Goal: Task Accomplishment & Management: Complete application form

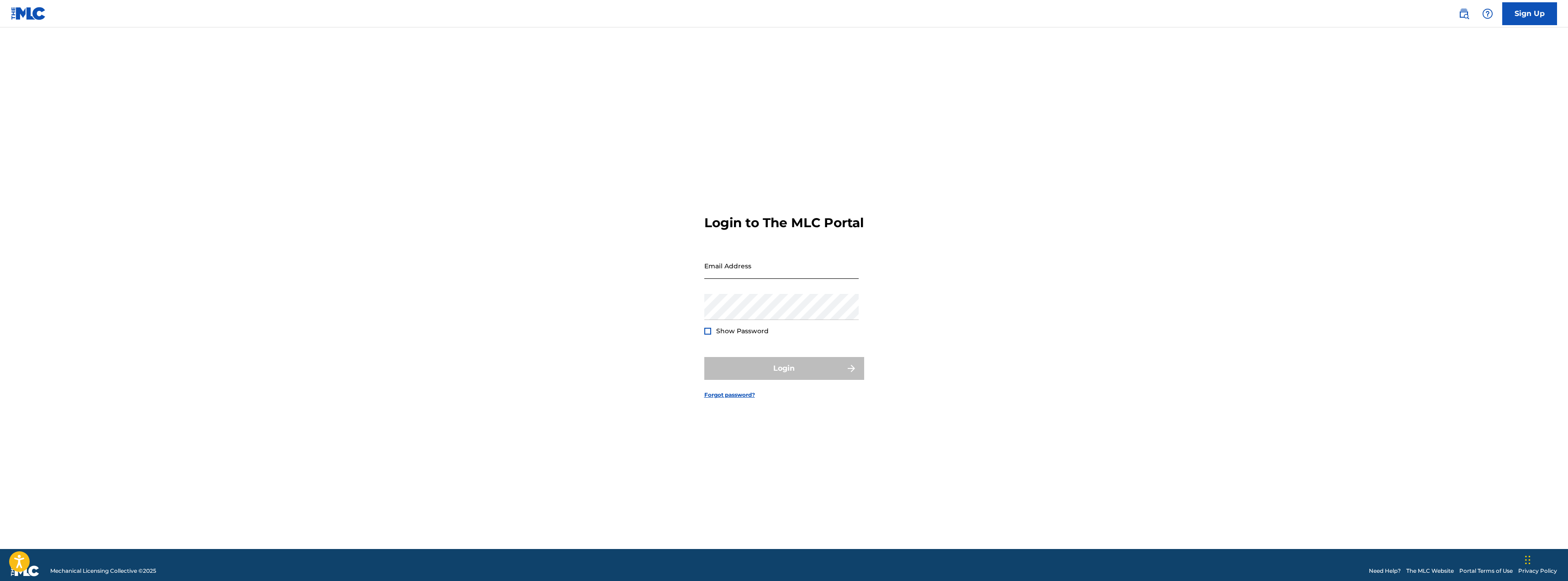
click at [762, 279] on input "Email Address" at bounding box center [781, 265] width 155 height 26
type input "[EMAIL_ADDRESS][DOMAIN_NAME]"
click at [768, 370] on button "Login" at bounding box center [784, 368] width 160 height 23
click at [752, 319] on input "Code" at bounding box center [781, 306] width 155 height 26
paste input "234242"
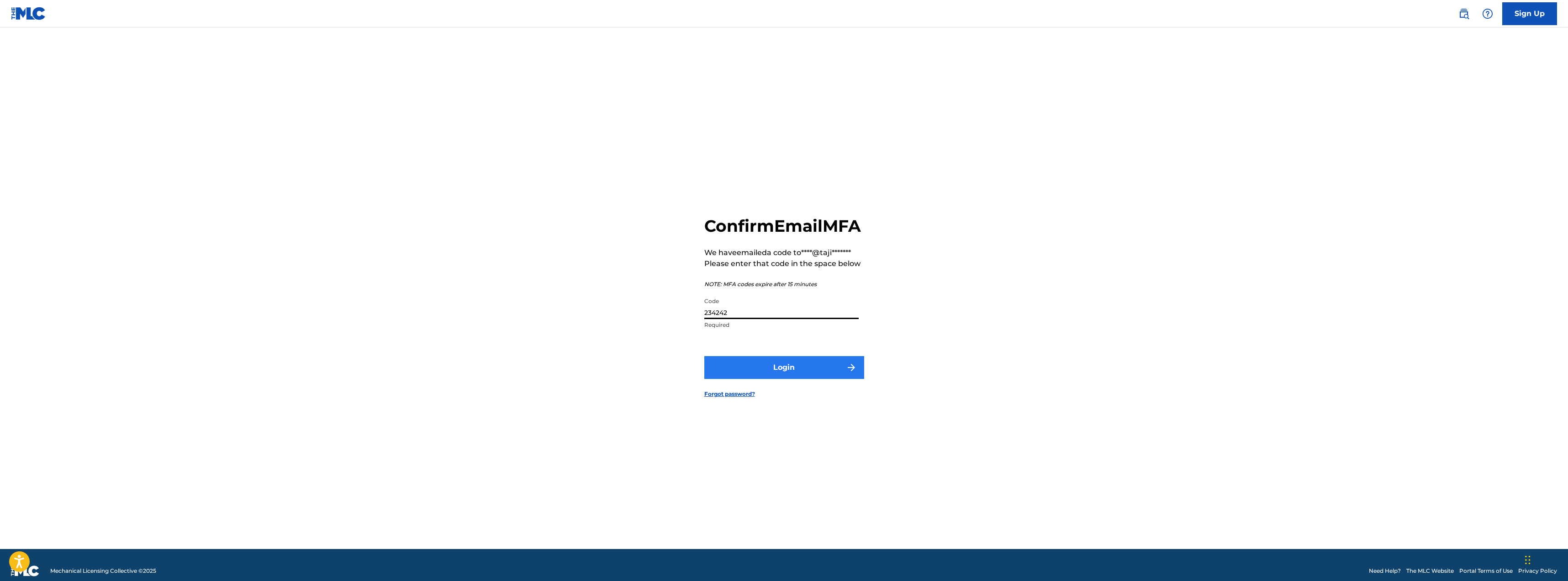
type input "234242"
click at [767, 379] on button "Login" at bounding box center [784, 368] width 160 height 23
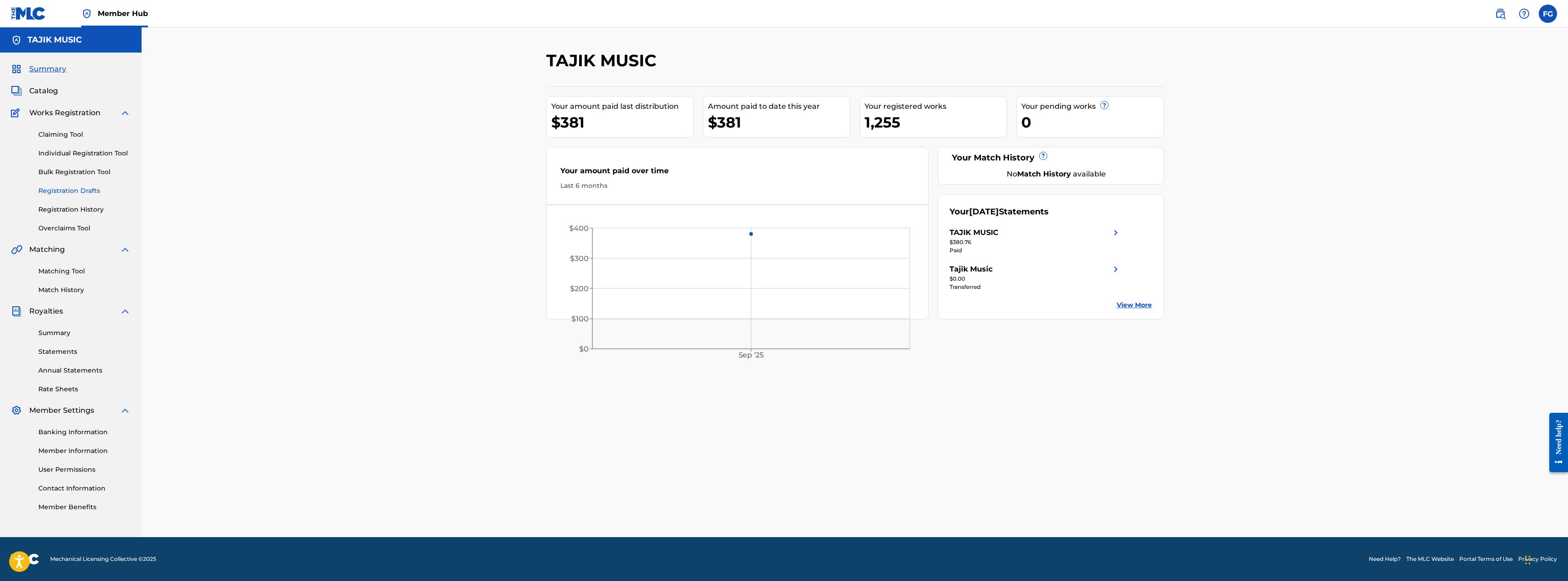
click at [54, 189] on link "Registration Drafts" at bounding box center [85, 191] width 92 height 9
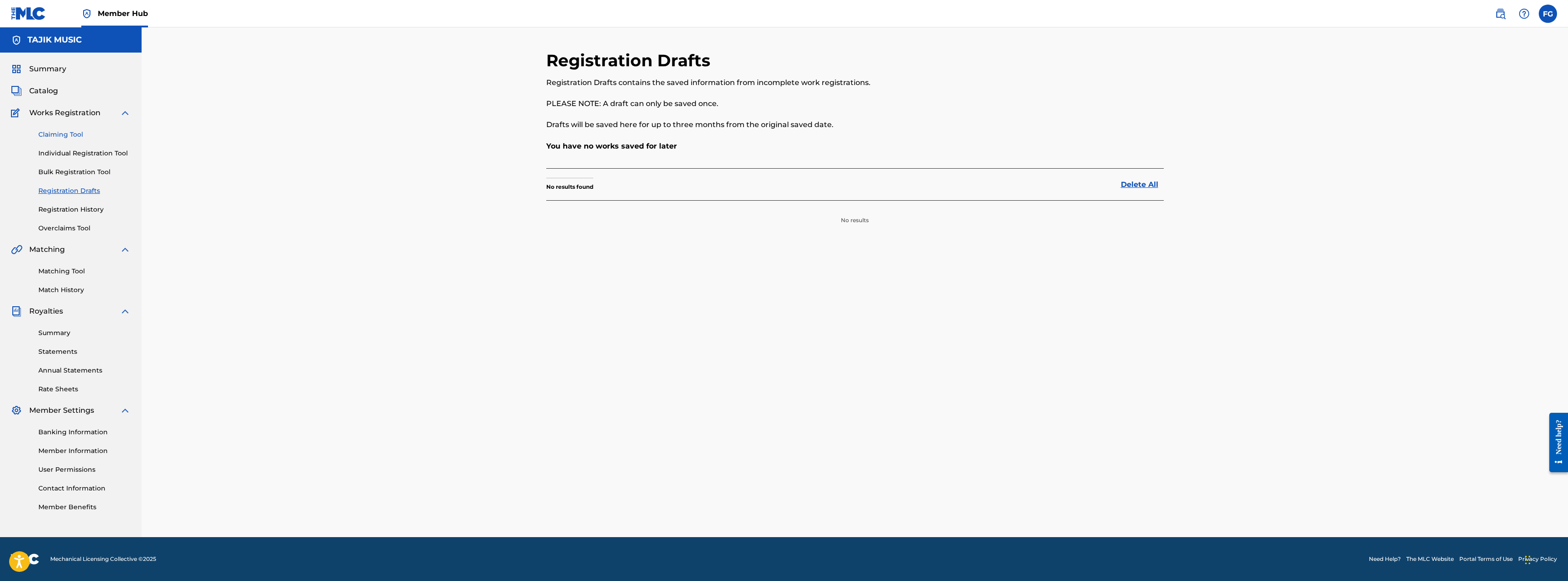
click at [66, 135] on link "Claiming Tool" at bounding box center [85, 135] width 92 height 9
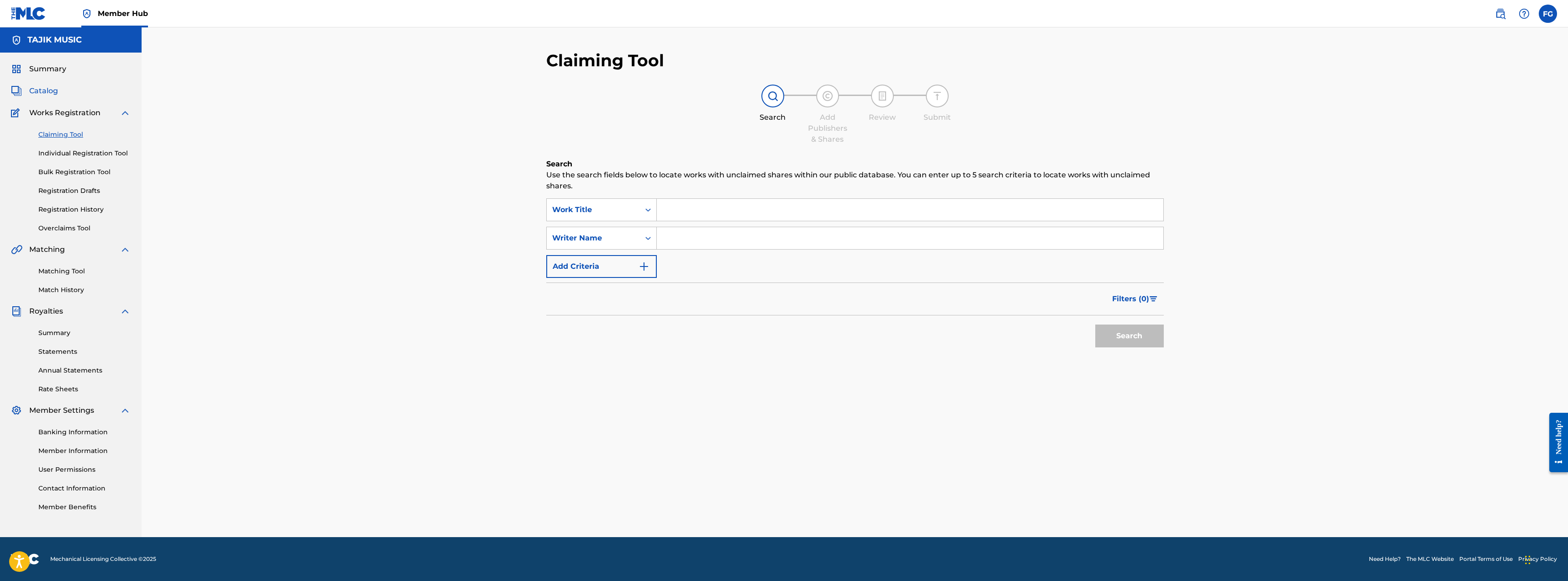
click at [33, 88] on span "Catalog" at bounding box center [44, 90] width 29 height 11
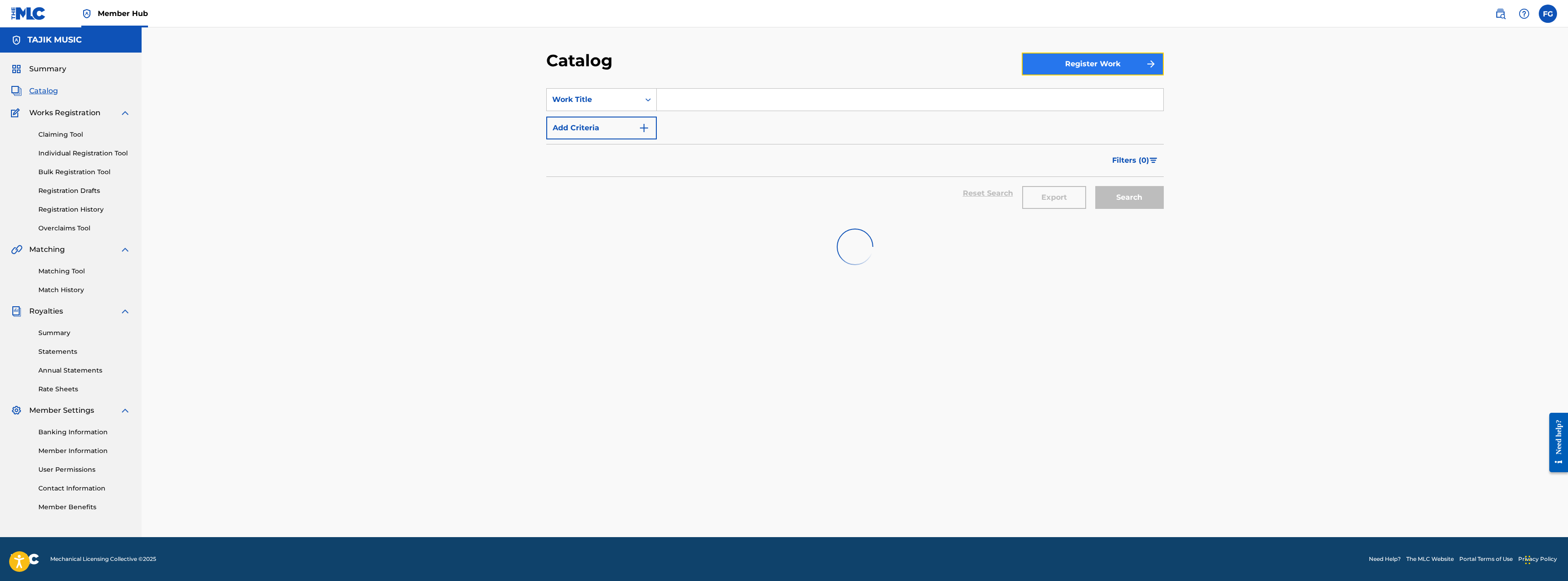
click at [1054, 62] on button "Register Work" at bounding box center [1092, 64] width 142 height 23
click at [1060, 90] on link "Individual" at bounding box center [1092, 93] width 142 height 22
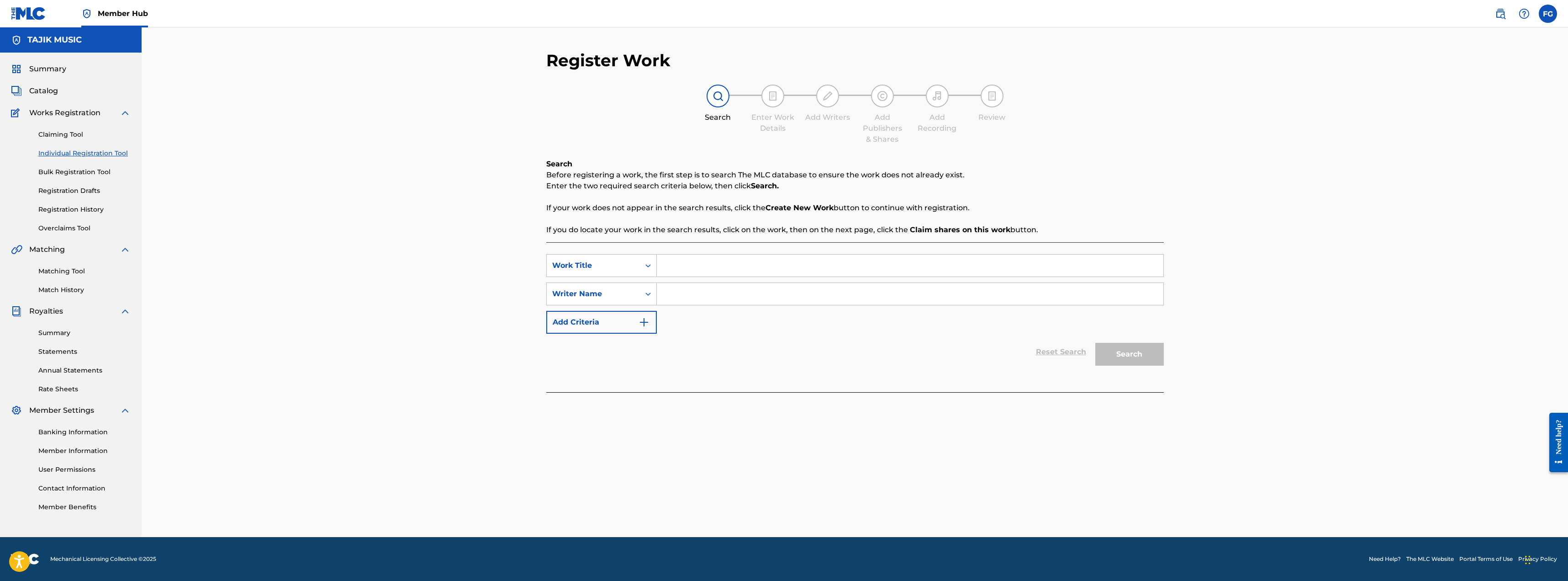
click at [666, 268] on input "Search Form" at bounding box center [910, 265] width 507 height 22
type input "Zindagi"
click at [694, 294] on input "Search Form" at bounding box center [910, 294] width 507 height 22
type input "[PERSON_NAME]"
click at [1130, 348] on button "Search" at bounding box center [1129, 354] width 69 height 23
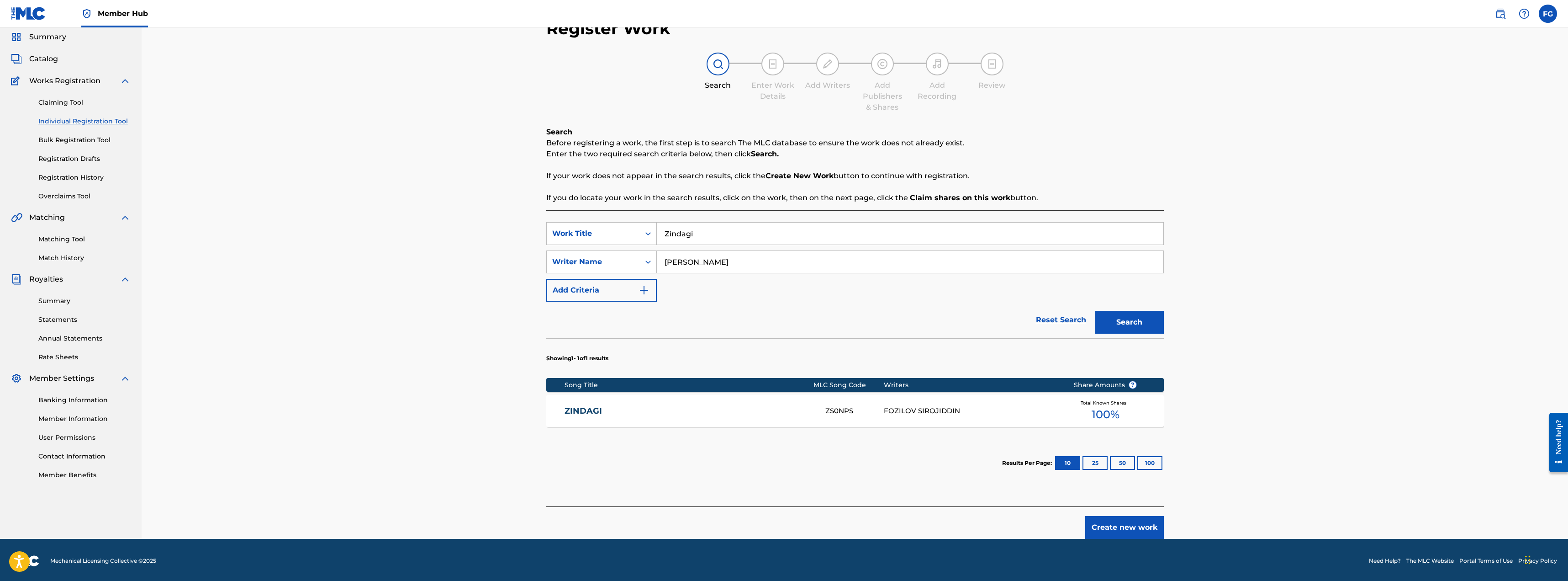
scroll to position [34, 0]
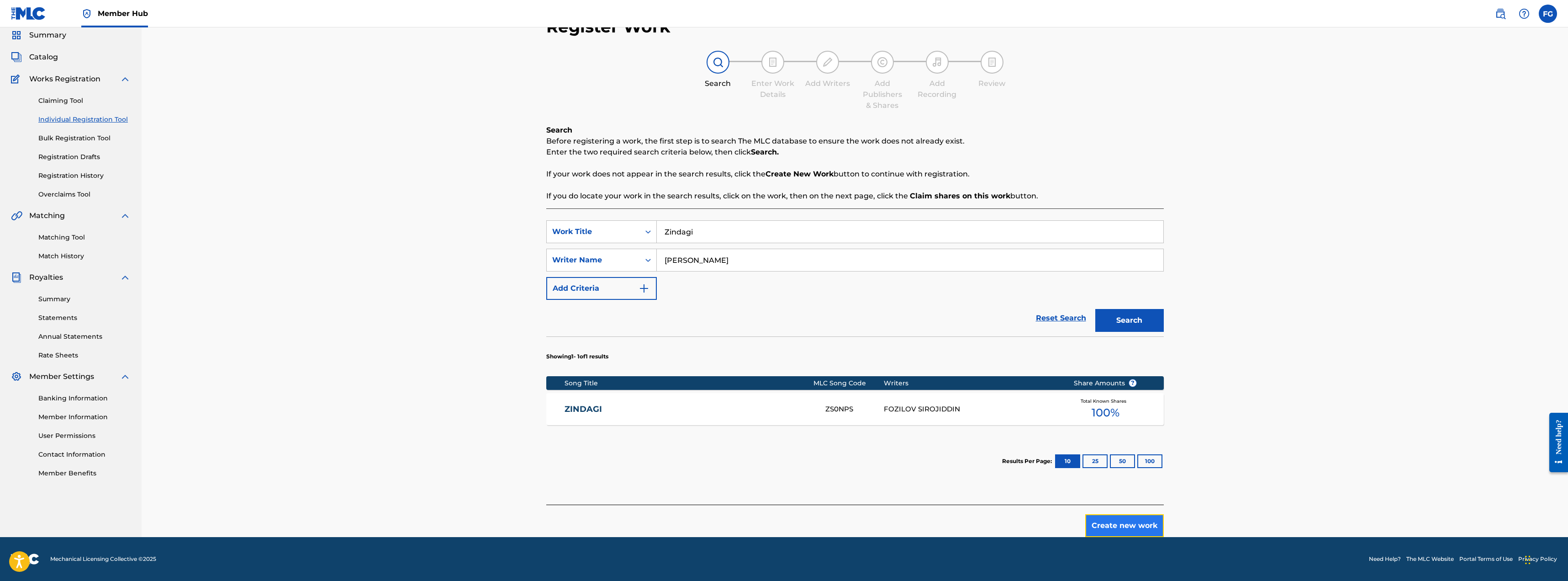
click at [1128, 524] on button "Create new work" at bounding box center [1124, 525] width 79 height 23
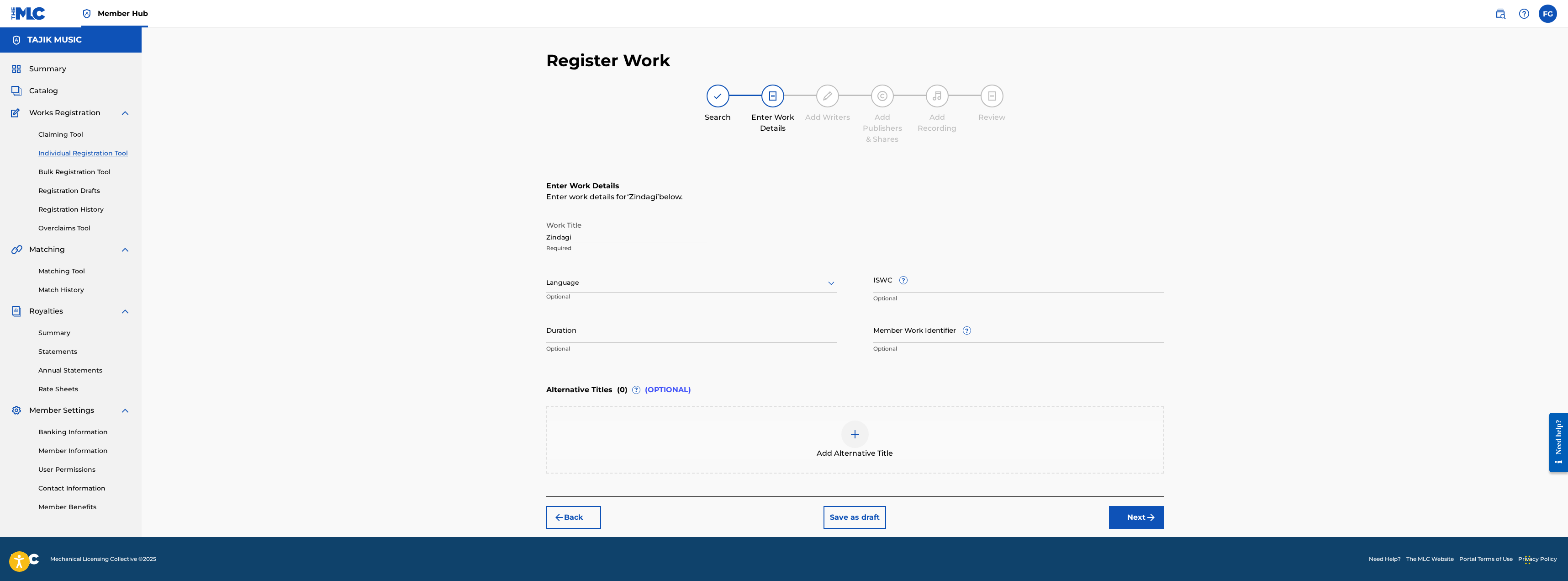
click at [593, 285] on div at bounding box center [692, 283] width 290 height 11
type input "per"
click at [576, 323] on div "Persian" at bounding box center [692, 323] width 290 height 21
click at [1123, 516] on button "Next" at bounding box center [1136, 517] width 55 height 23
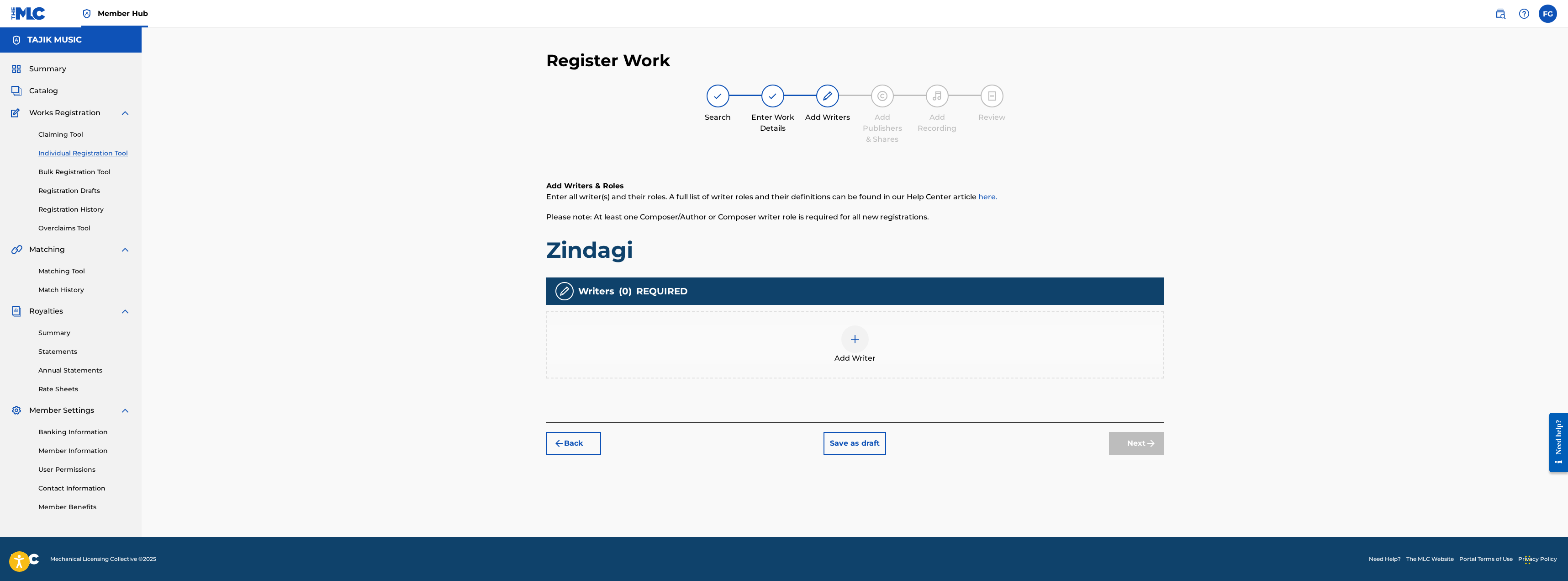
click at [870, 347] on div "Add Writer" at bounding box center [855, 344] width 616 height 39
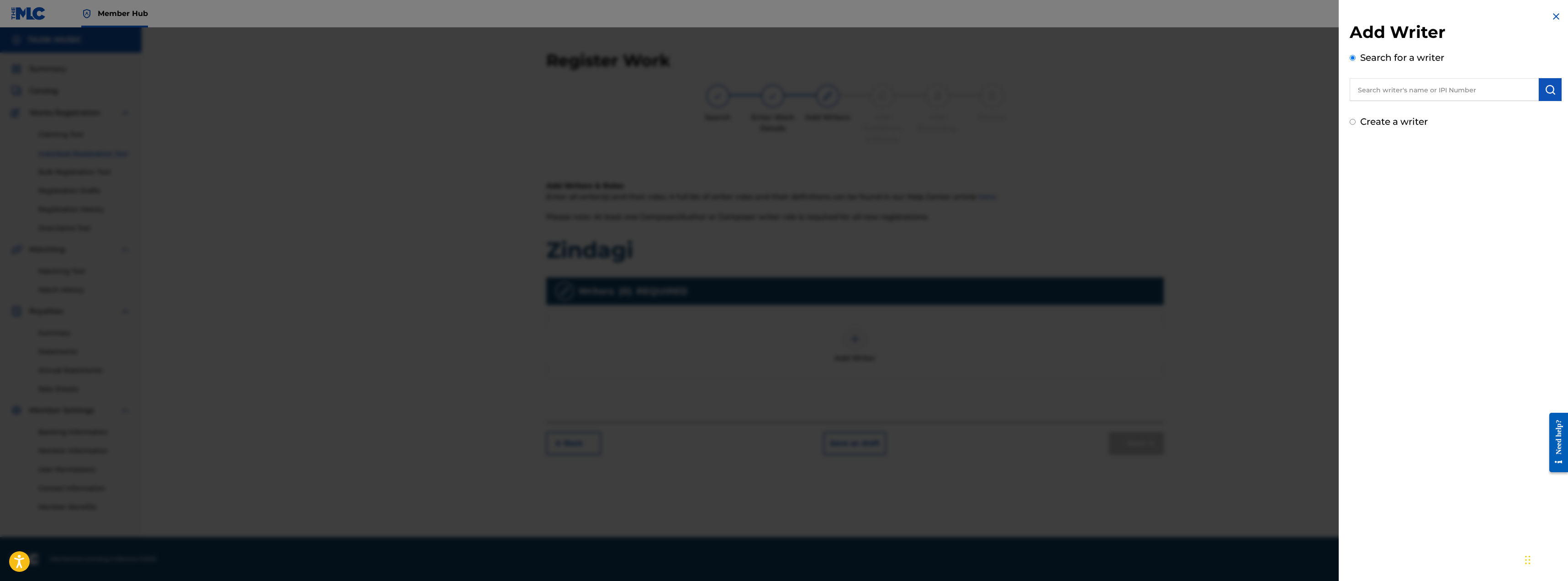
click at [1425, 93] on input "text" at bounding box center [1444, 90] width 189 height 23
drag, startPoint x: 1427, startPoint y: 93, endPoint x: 1247, endPoint y: 80, distance: 180.5
click at [1247, 80] on div "Add Writer Search for a writer [PERSON_NAME] [PERSON_NAME] Create a writer" at bounding box center [784, 304] width 1568 height 554
click at [1393, 111] on strong "sirojiddin" at bounding box center [1376, 111] width 36 height 9
type input "[PERSON_NAME]"
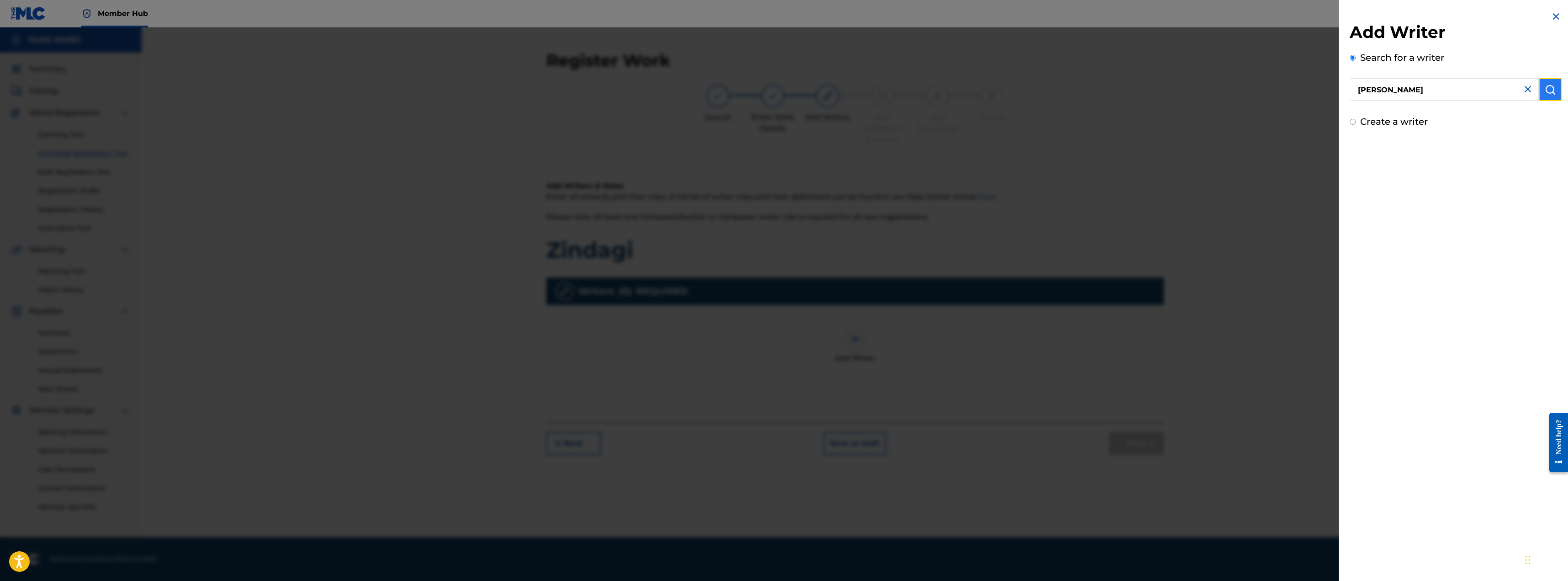
click at [1545, 87] on img "submit" at bounding box center [1550, 89] width 11 height 11
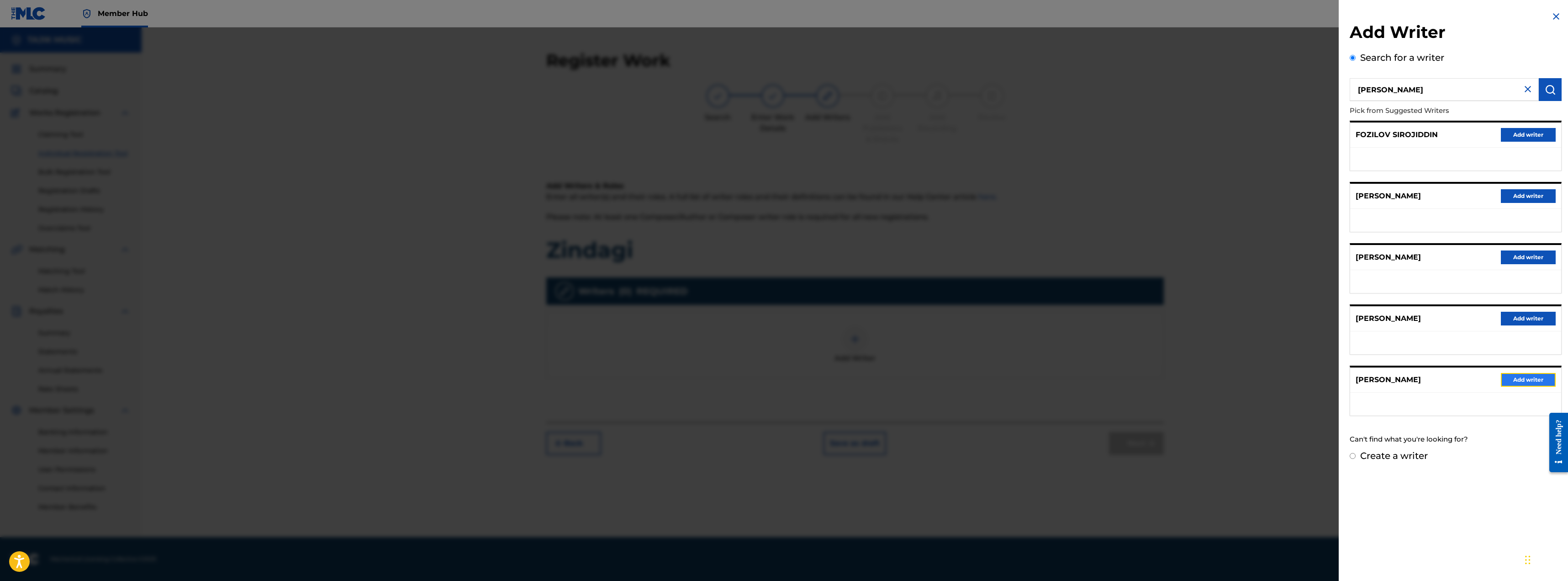
click at [1514, 378] on button "Add writer" at bounding box center [1528, 380] width 55 height 14
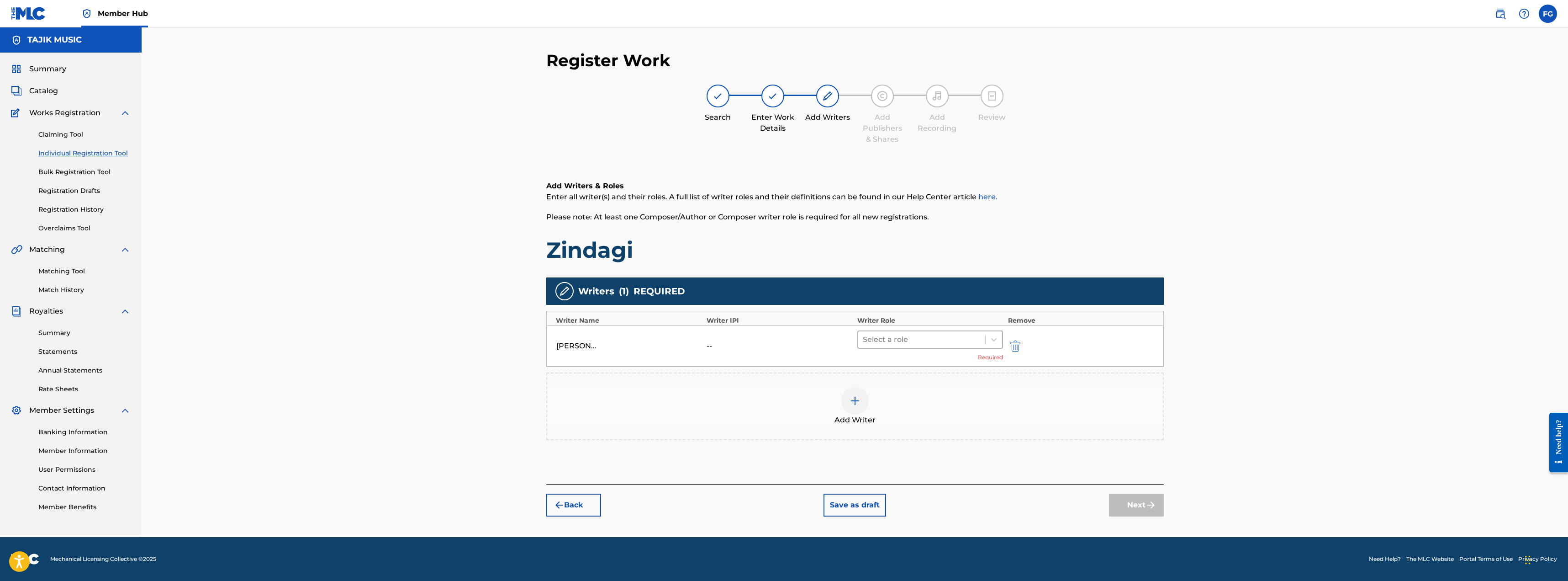
click at [901, 330] on div "Select a role" at bounding box center [931, 339] width 146 height 18
click at [889, 385] on div "Author" at bounding box center [931, 381] width 146 height 18
click at [862, 387] on div at bounding box center [855, 386] width 27 height 27
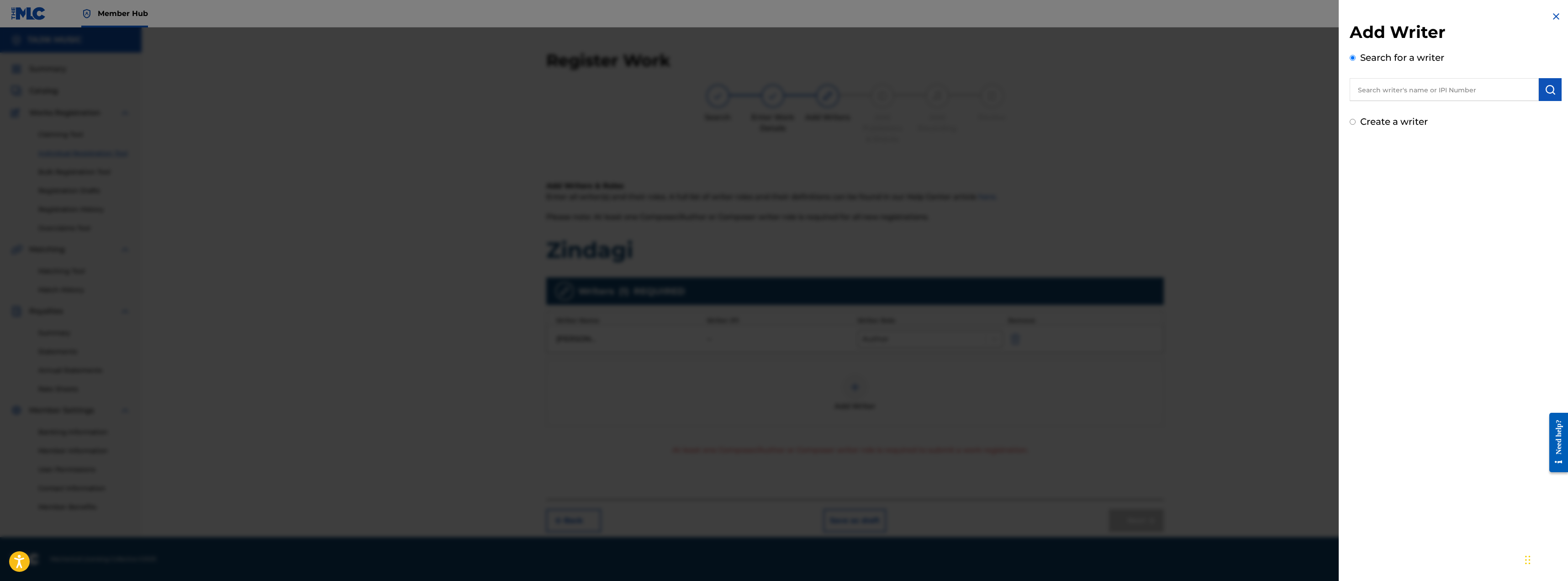
click at [1415, 98] on input "text" at bounding box center [1444, 90] width 189 height 23
paste input "[PERSON_NAME]"
type input "[PERSON_NAME]"
click at [1553, 88] on button "submit" at bounding box center [1550, 90] width 23 height 23
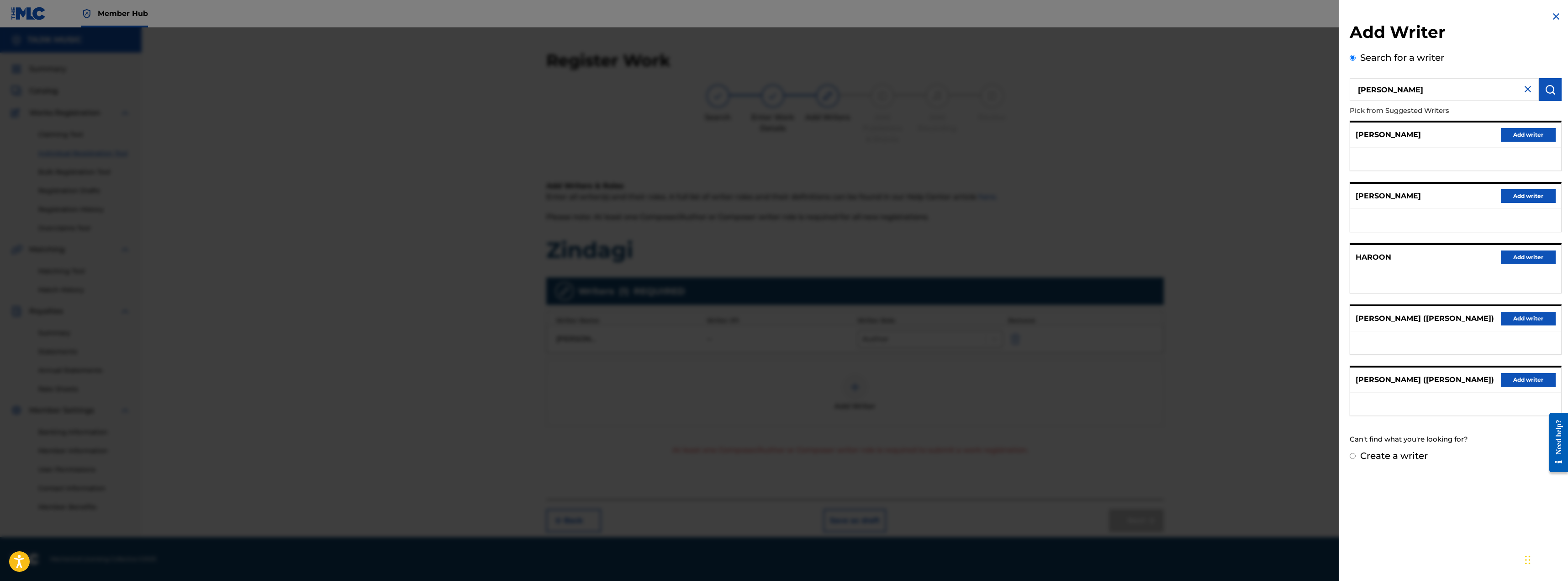
click at [1369, 458] on label "Create a writer" at bounding box center [1394, 455] width 68 height 11
radio input "true"
click at [1356, 458] on input "Create a writer" at bounding box center [1352, 455] width 6 height 6
radio input "false"
radio input "true"
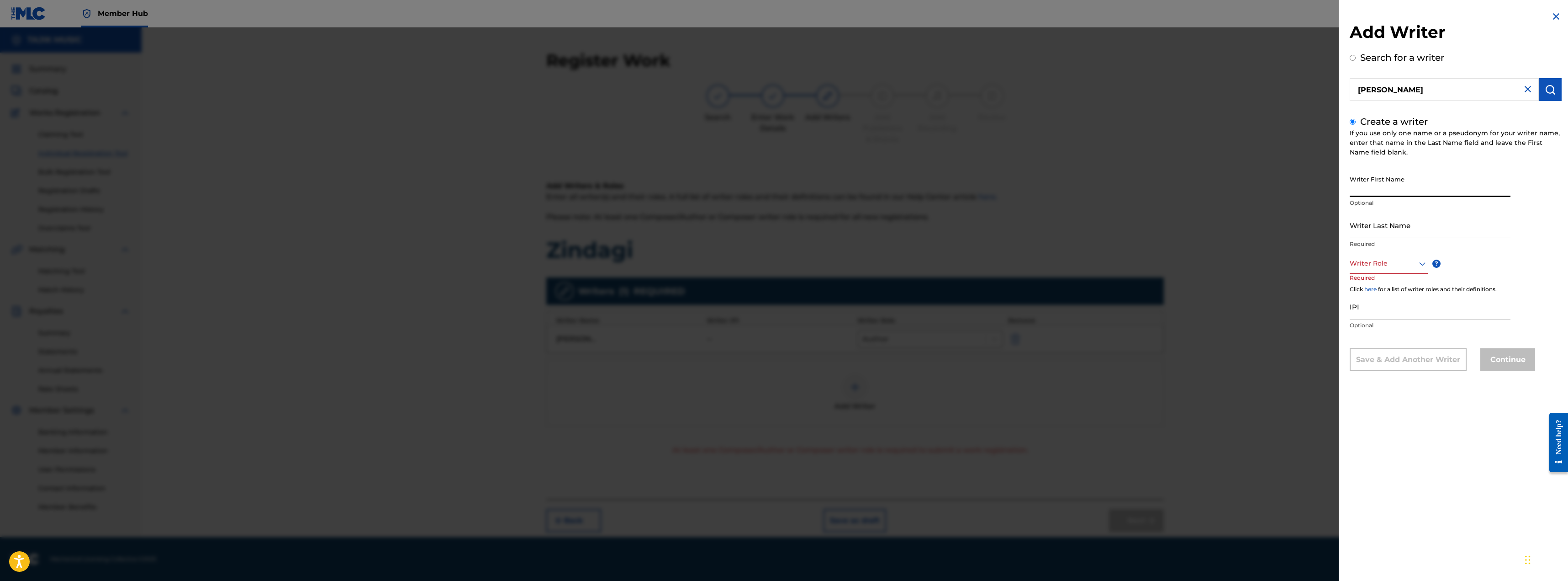
click at [1379, 188] on input "Writer First Name" at bounding box center [1430, 184] width 161 height 26
paste input "[PERSON_NAME]"
drag, startPoint x: 1377, startPoint y: 189, endPoint x: 1419, endPoint y: 190, distance: 42.0
click at [1419, 190] on input "[PERSON_NAME]" at bounding box center [1430, 184] width 161 height 26
type input "Haroon"
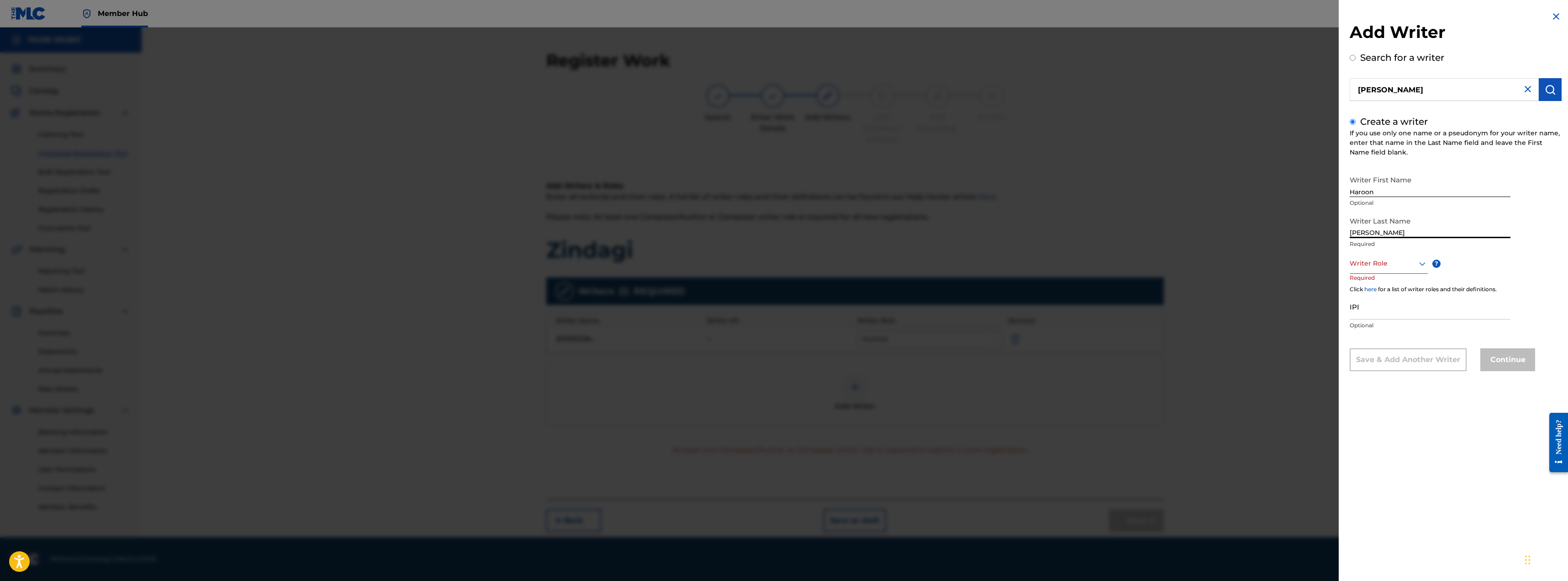
type input "[PERSON_NAME]"
click at [1369, 263] on div at bounding box center [1389, 263] width 78 height 11
click at [1367, 304] on div "Author" at bounding box center [1389, 304] width 77 height 21
click at [1489, 358] on button "Continue" at bounding box center [1507, 361] width 55 height 23
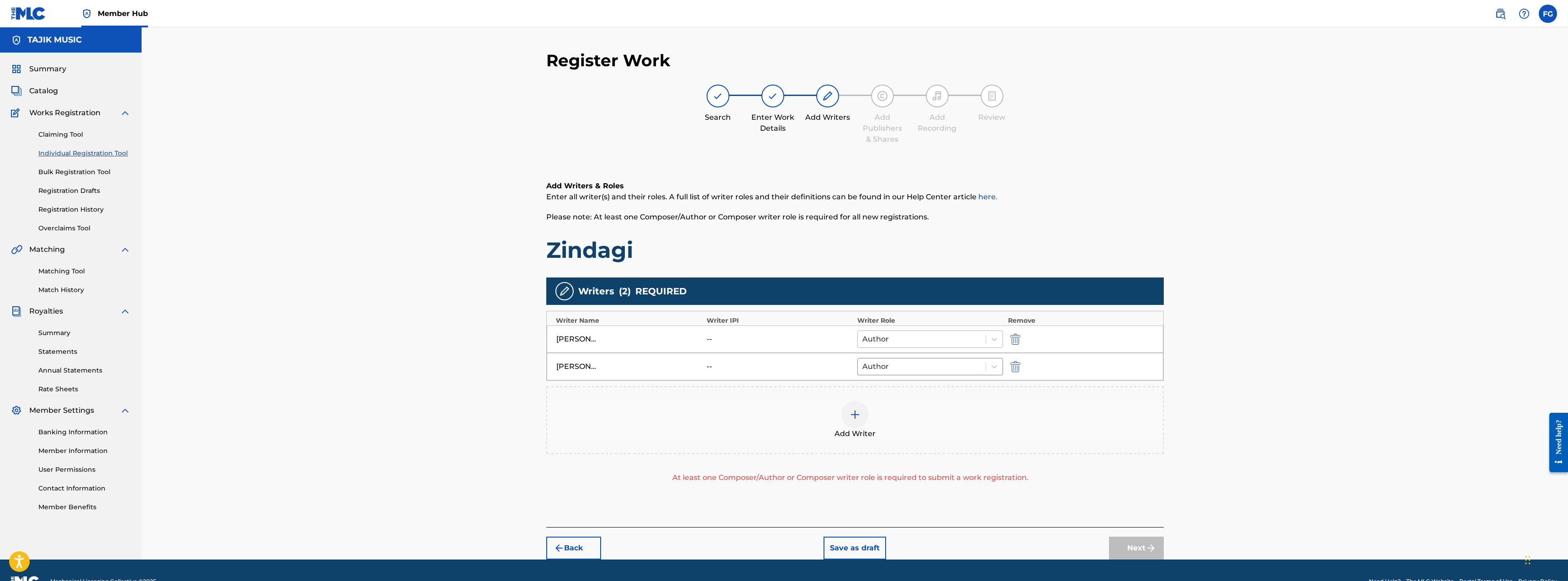
click at [954, 345] on div at bounding box center [922, 339] width 119 height 13
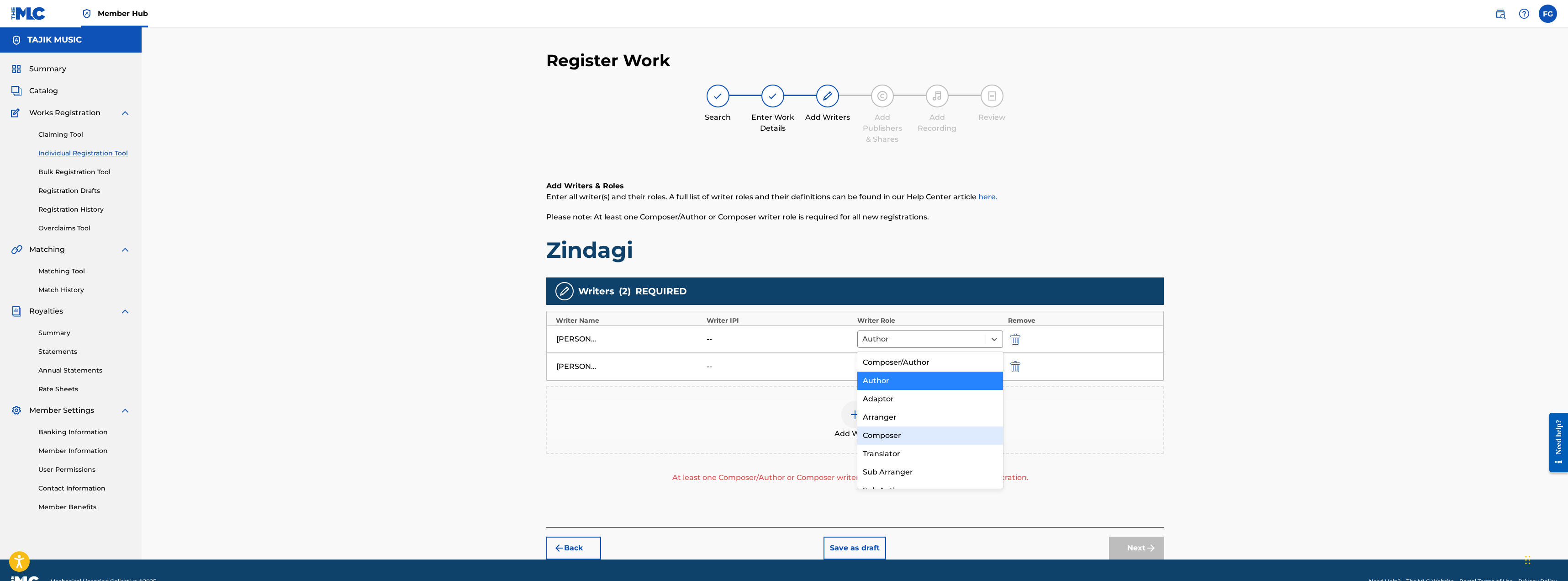
click at [917, 433] on div "Composer" at bounding box center [931, 435] width 146 height 18
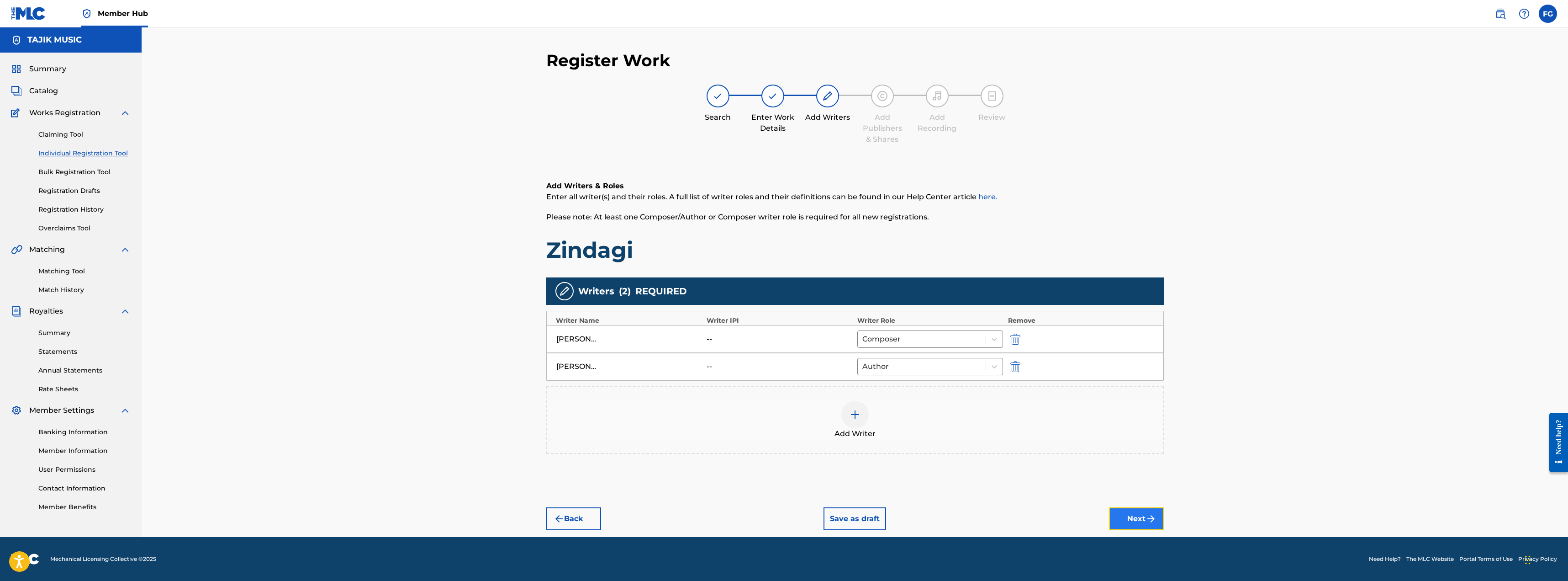
click at [1135, 516] on button "Next" at bounding box center [1136, 519] width 55 height 23
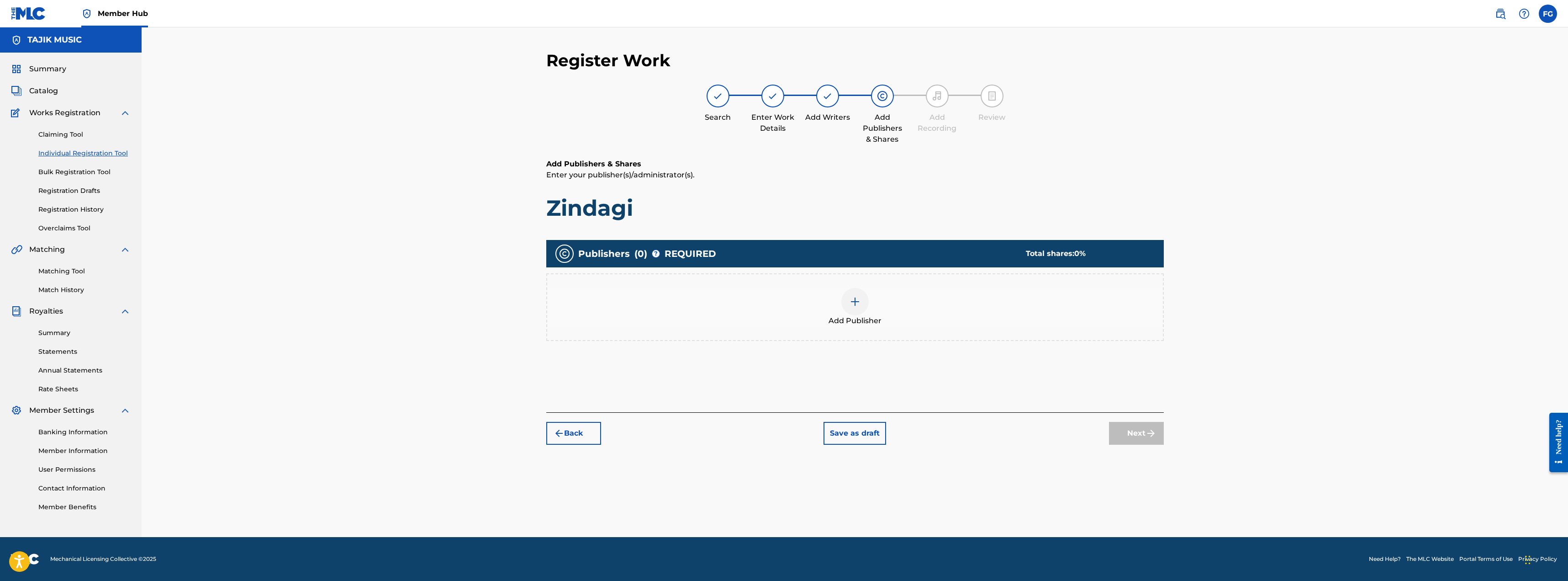
click at [856, 308] on div at bounding box center [855, 301] width 27 height 27
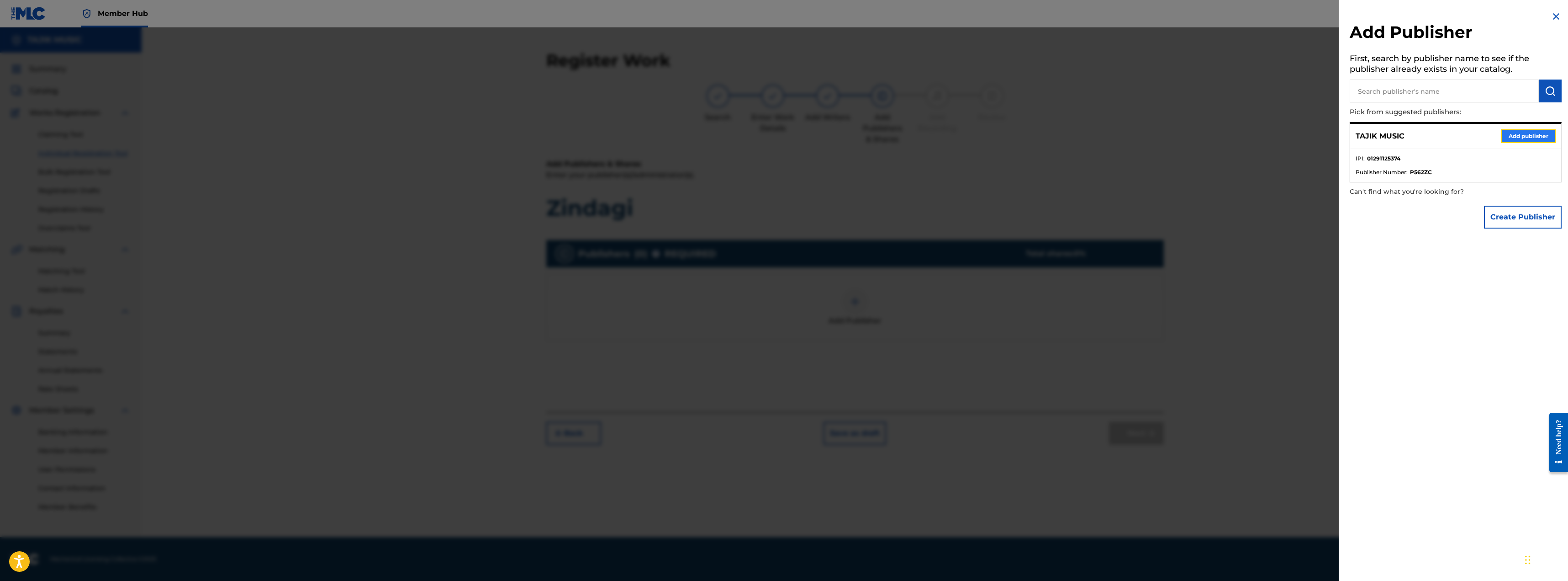
click at [1512, 139] on button "Add publisher" at bounding box center [1528, 136] width 55 height 14
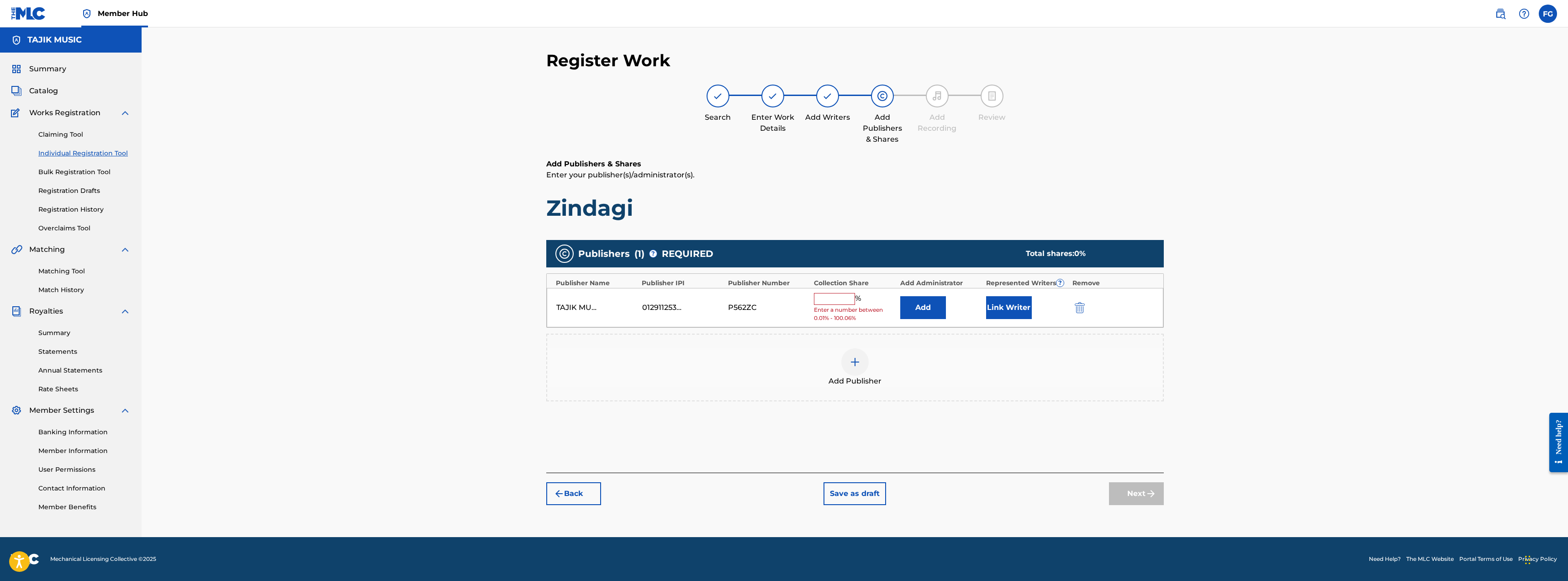
click at [855, 301] on span "%" at bounding box center [859, 299] width 8 height 12
click at [848, 299] on input "text" at bounding box center [834, 299] width 41 height 12
type input "100"
click at [1126, 493] on button "Next" at bounding box center [1136, 487] width 55 height 23
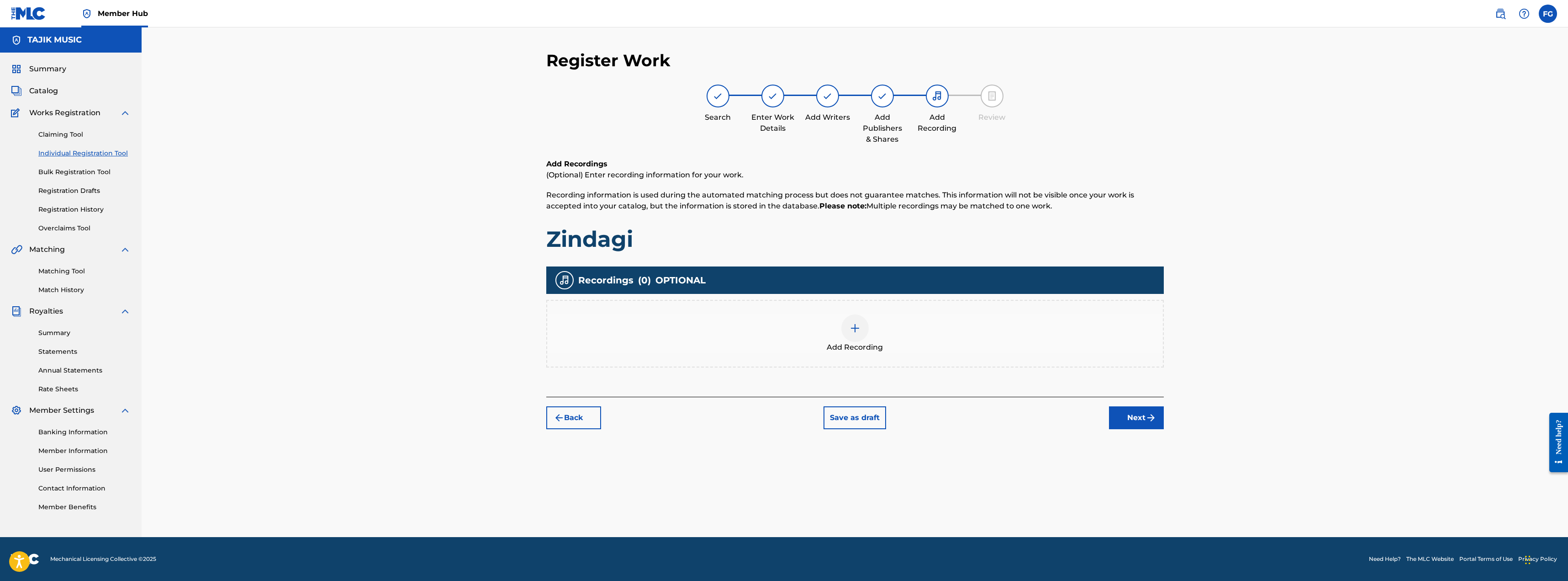
click at [866, 328] on div at bounding box center [855, 328] width 27 height 27
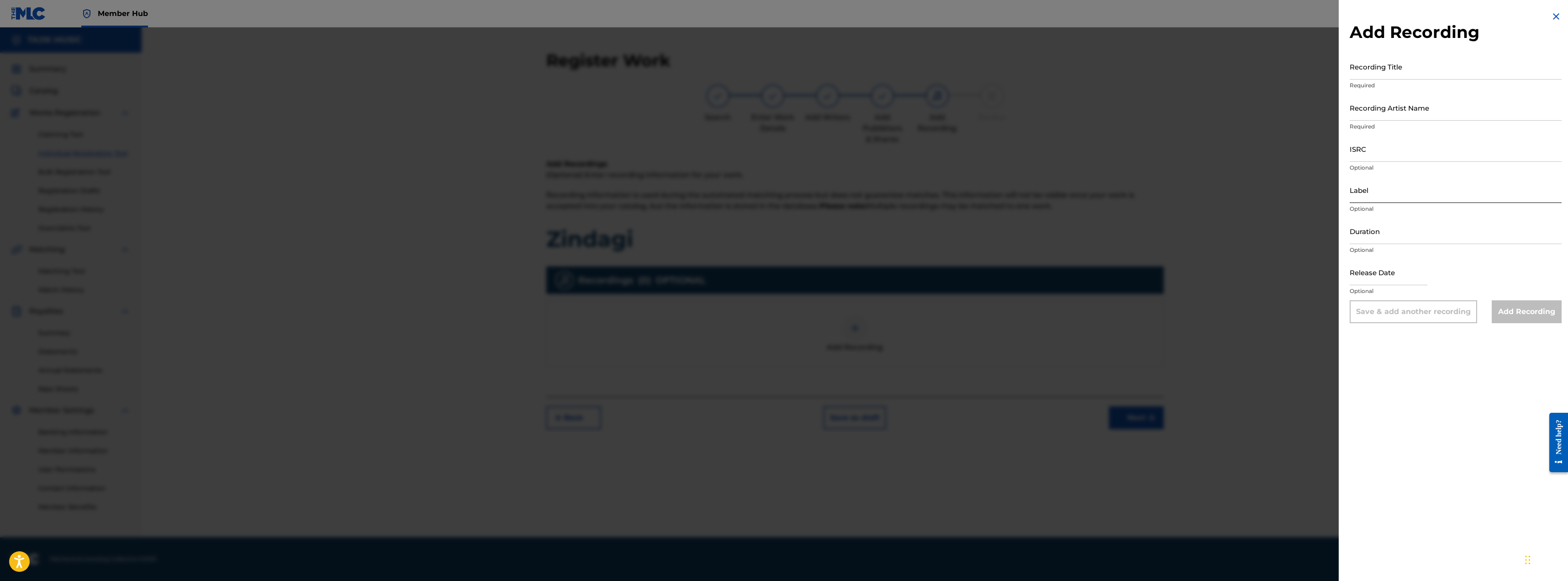
click at [1384, 194] on input "Label" at bounding box center [1456, 189] width 212 height 26
type input "Barbud Music"
click at [1382, 272] on input "text" at bounding box center [1388, 272] width 78 height 26
select select "8"
select select "2025"
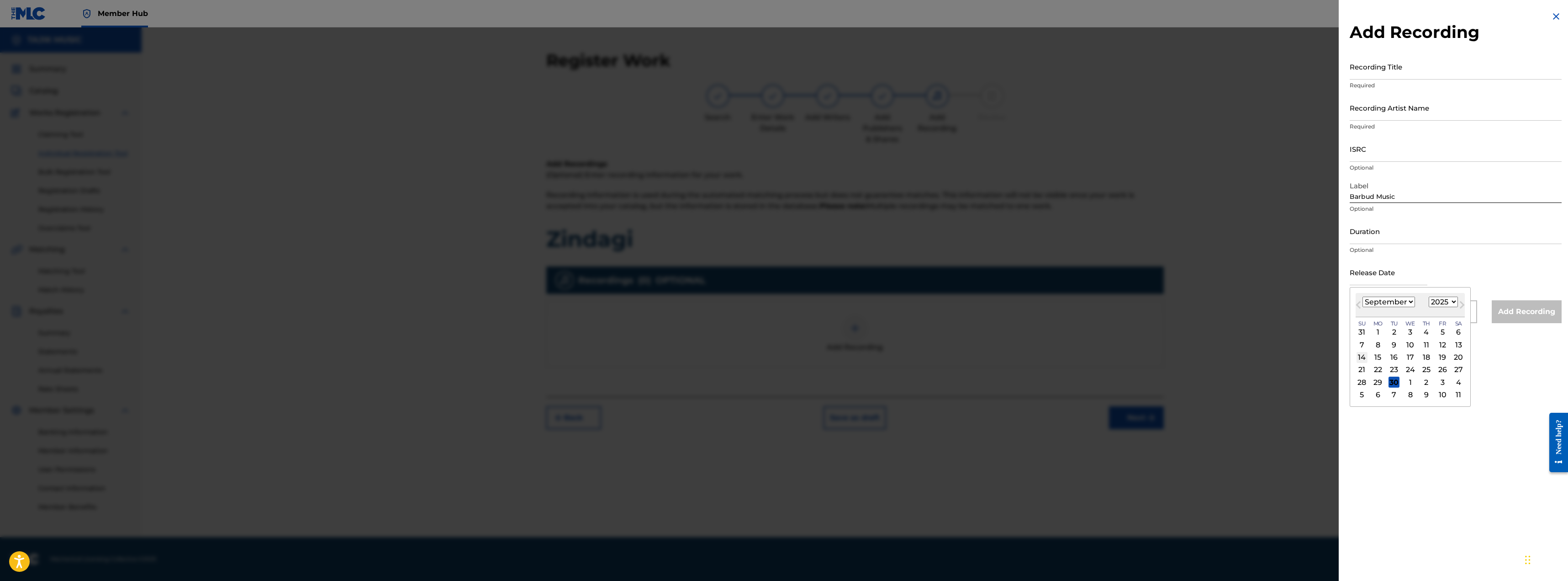
click at [1363, 357] on div "14" at bounding box center [1362, 357] width 11 height 11
type input "[DATE]"
click at [1374, 163] on div "ISRC Optional" at bounding box center [1456, 156] width 212 height 41
click at [1372, 153] on input "ISRC" at bounding box center [1456, 148] width 212 height 26
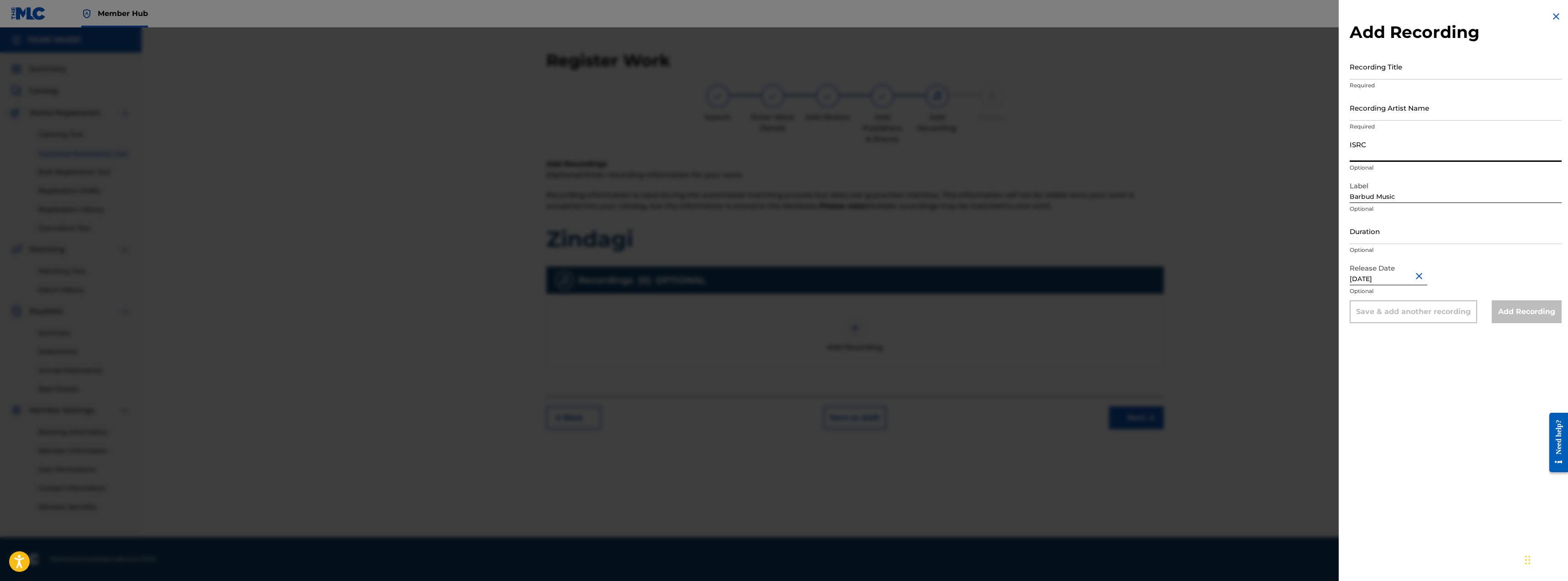
paste input "QT65X2554115"
type input "QT65X2554115"
click at [1432, 64] on input "Recording Title" at bounding box center [1456, 66] width 212 height 26
type input "Zindagi"
click at [1370, 112] on input "Recording Artist Name" at bounding box center [1456, 107] width 212 height 26
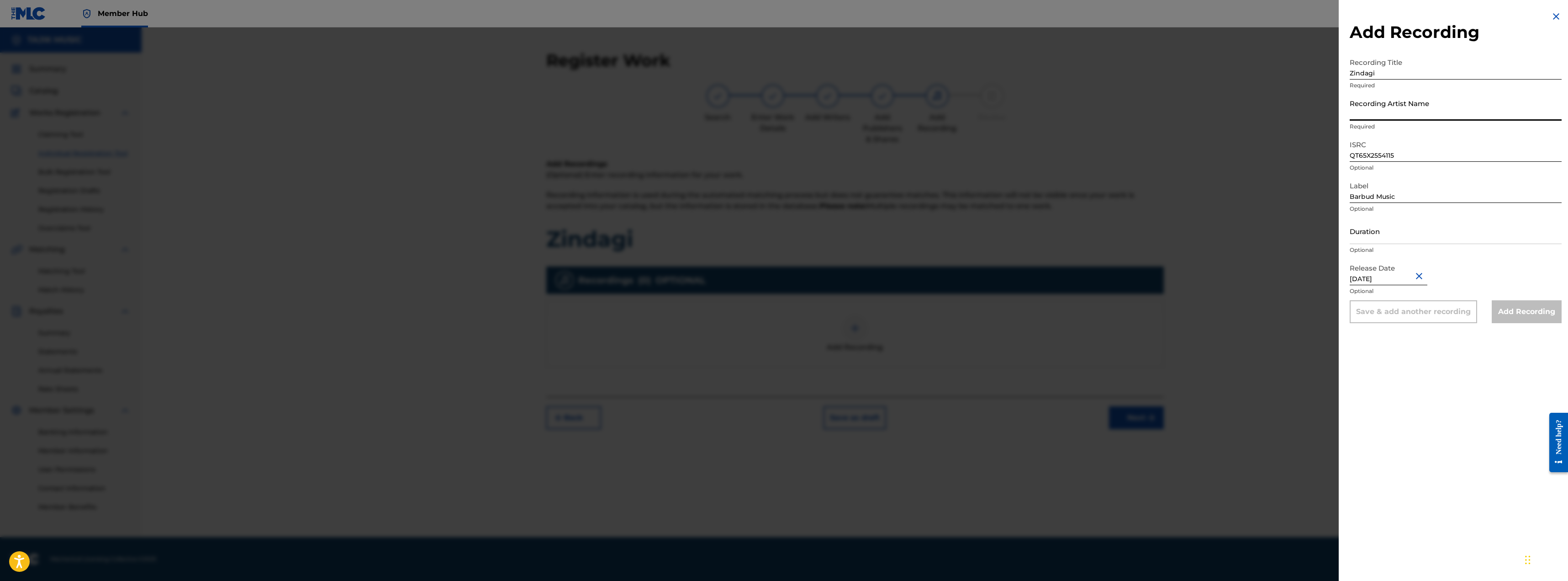
paste input "[PERSON_NAME], [PERSON_NAME]"
drag, startPoint x: 1392, startPoint y: 114, endPoint x: 1451, endPoint y: 114, distance: 59.0
click at [1451, 114] on input "[PERSON_NAME], [PERSON_NAME]" at bounding box center [1456, 107] width 212 height 26
click at [1353, 117] on input "[PERSON_NAME]" at bounding box center [1456, 107] width 212 height 26
paste input "[PERSON_NAME]"
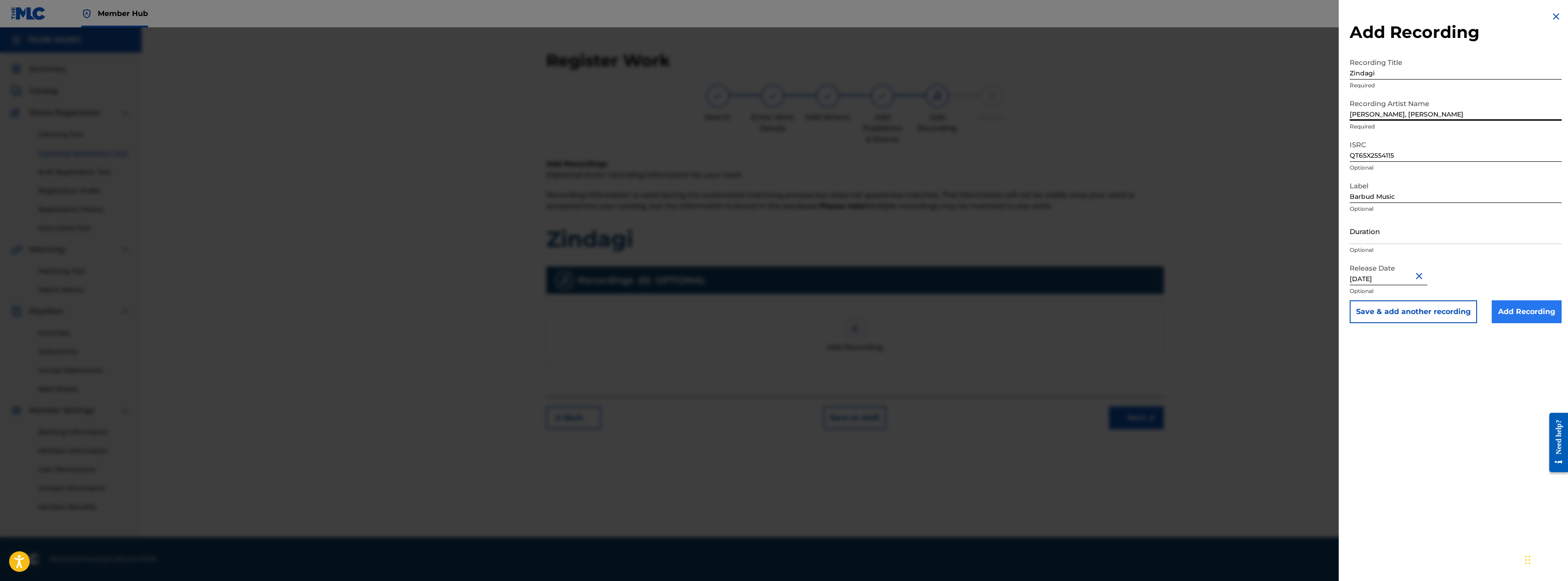
type input "[PERSON_NAME], [PERSON_NAME]"
click at [1526, 312] on input "Add Recording" at bounding box center [1526, 312] width 70 height 23
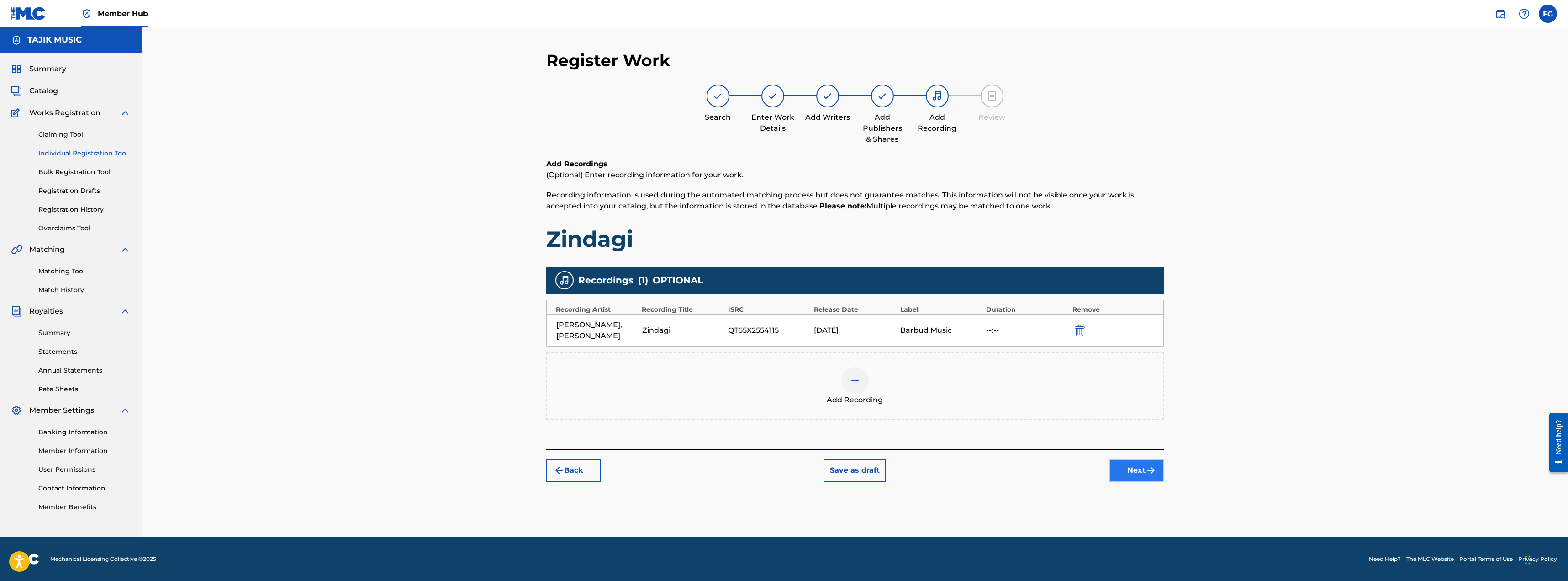
click at [1123, 471] on button "Next" at bounding box center [1136, 470] width 55 height 23
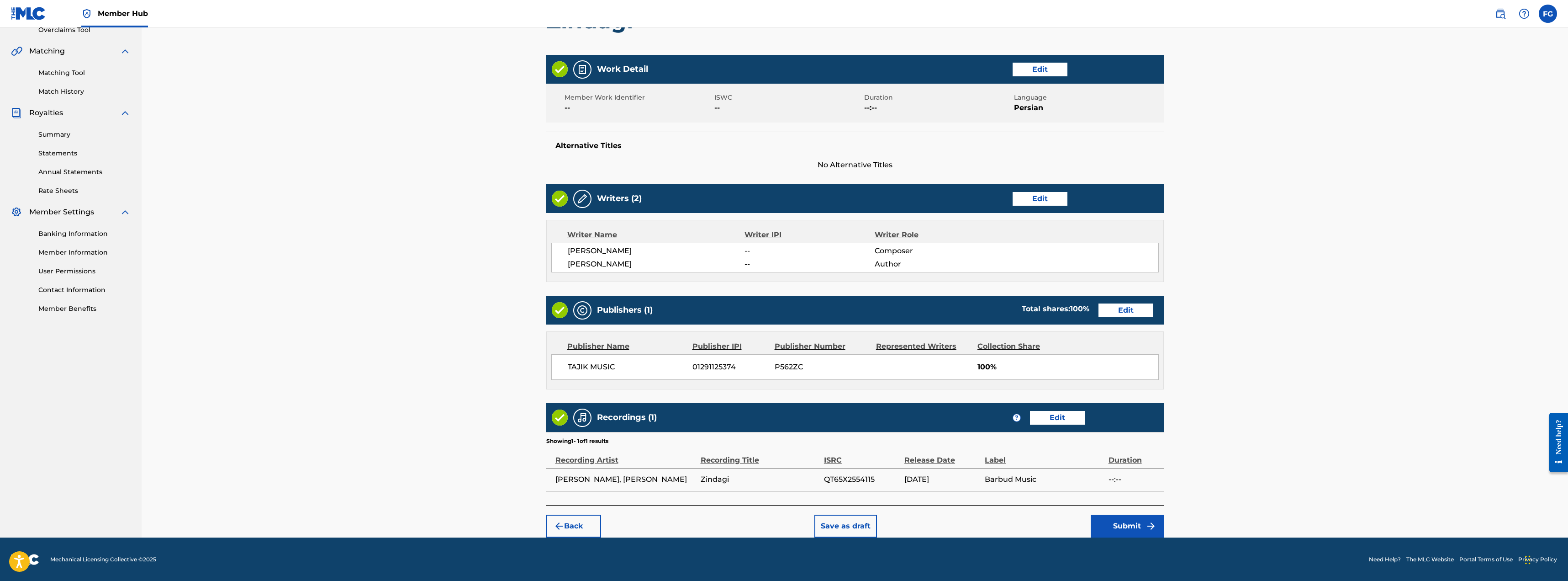
scroll to position [199, 0]
click at [1125, 523] on button "Submit" at bounding box center [1128, 525] width 73 height 23
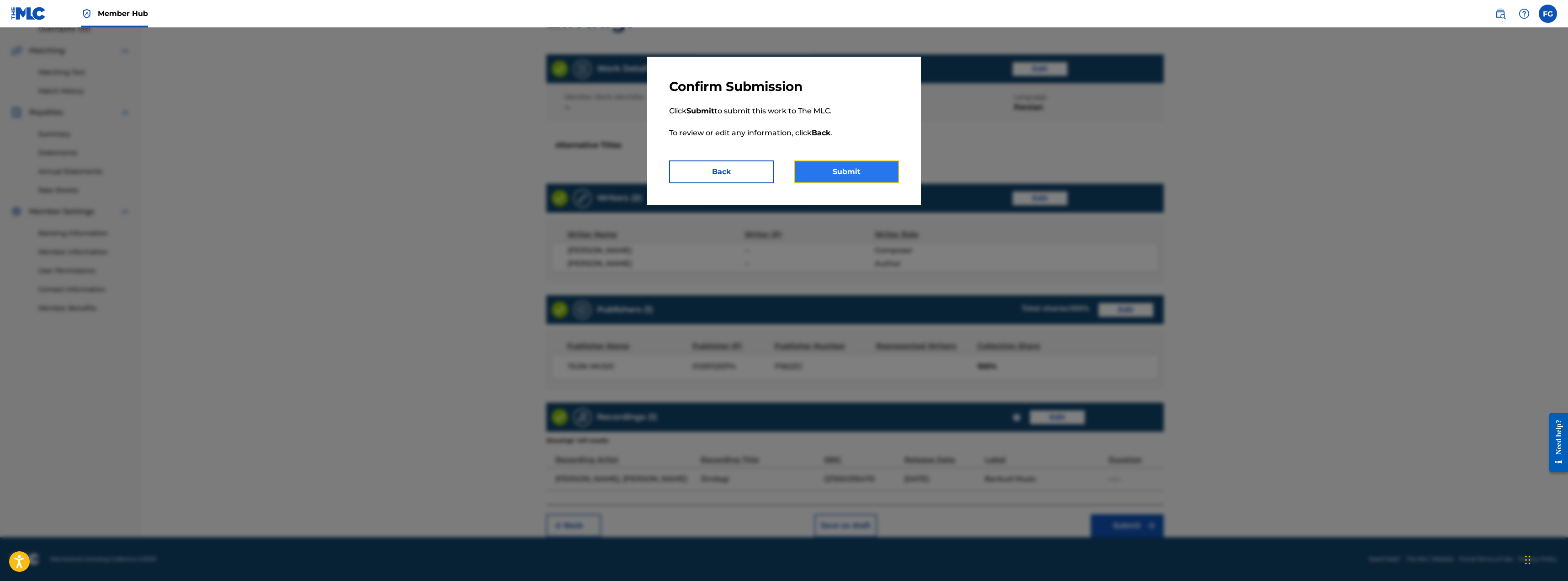
click at [867, 178] on button "Submit" at bounding box center [847, 172] width 105 height 23
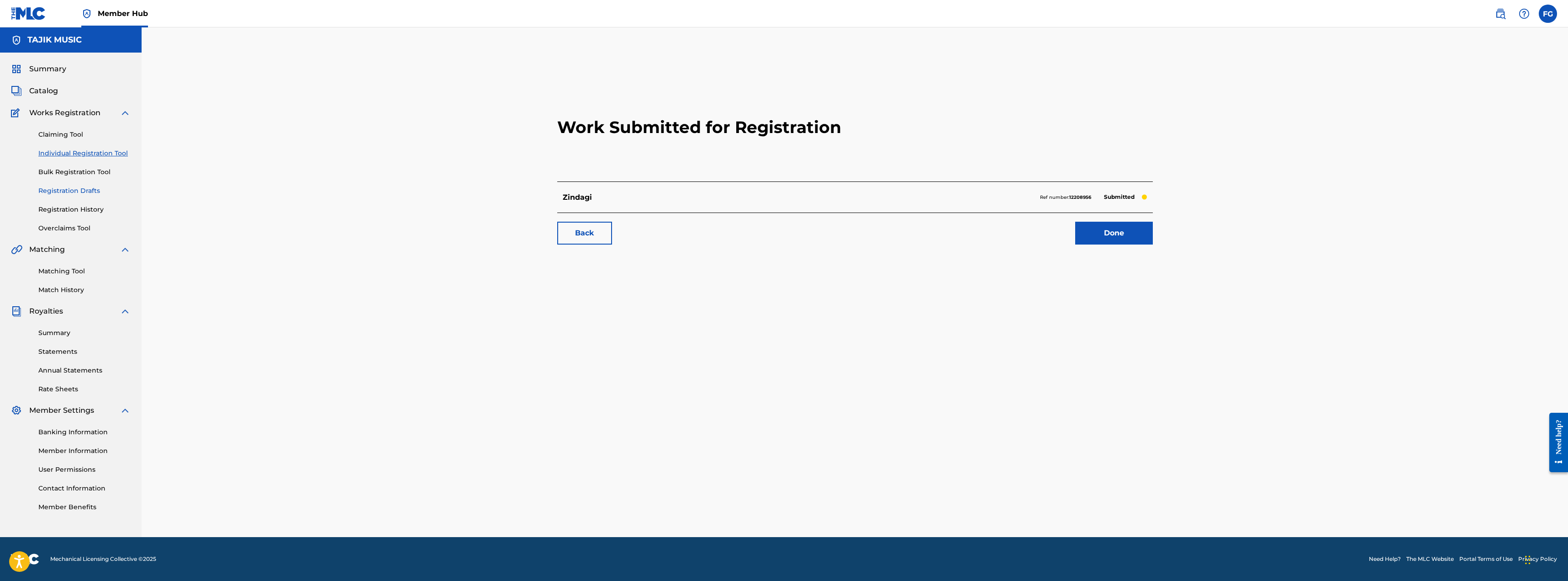
click at [61, 188] on link "Registration Drafts" at bounding box center [85, 191] width 92 height 9
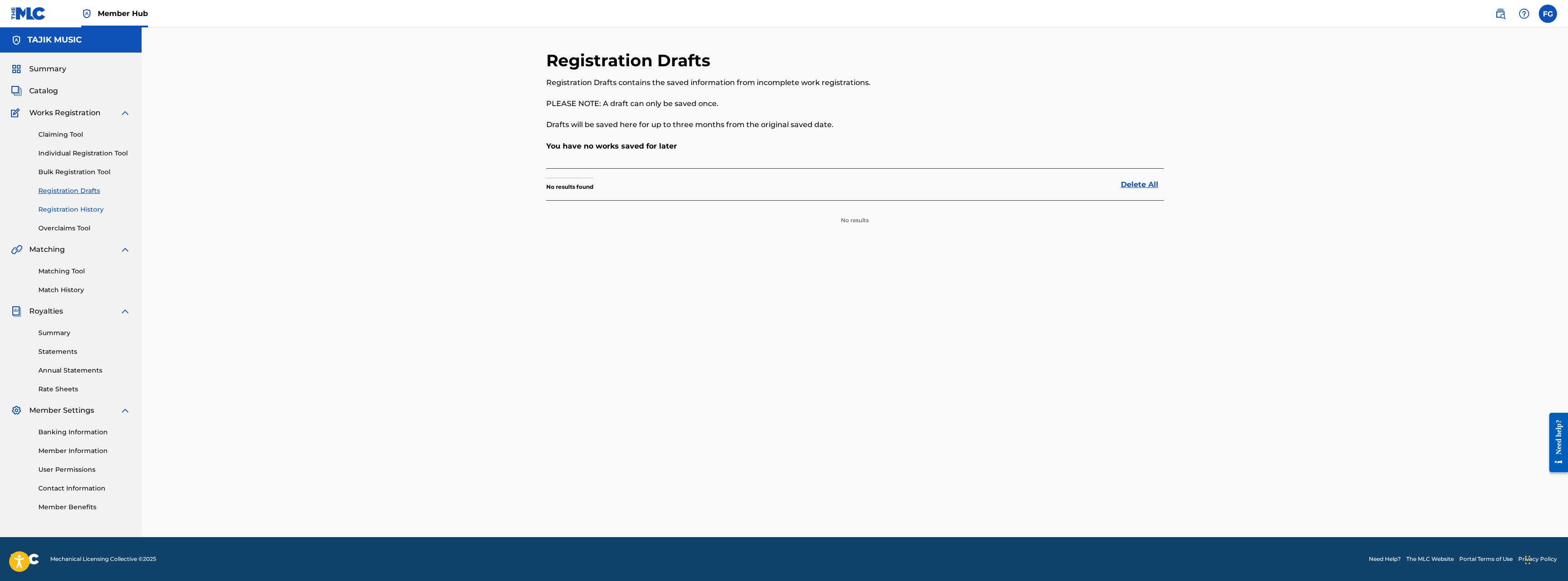
click at [64, 211] on link "Registration History" at bounding box center [85, 209] width 92 height 9
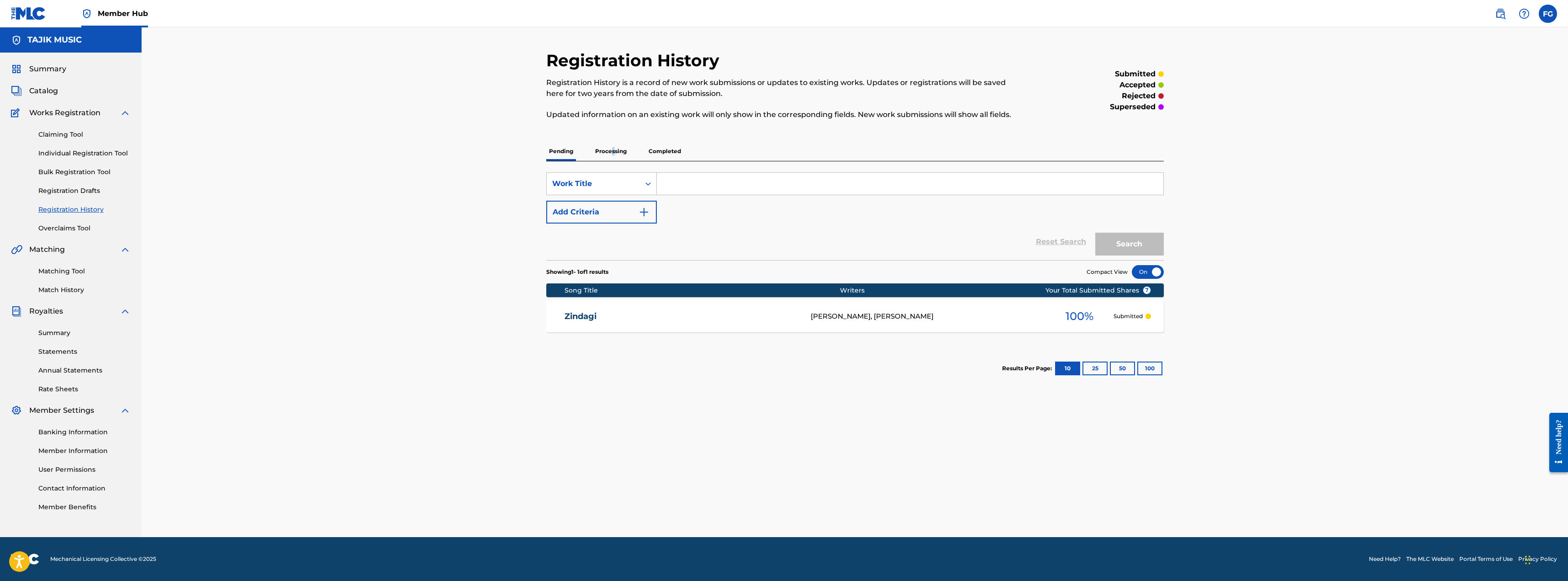
click at [613, 149] on p "Processing" at bounding box center [611, 151] width 37 height 19
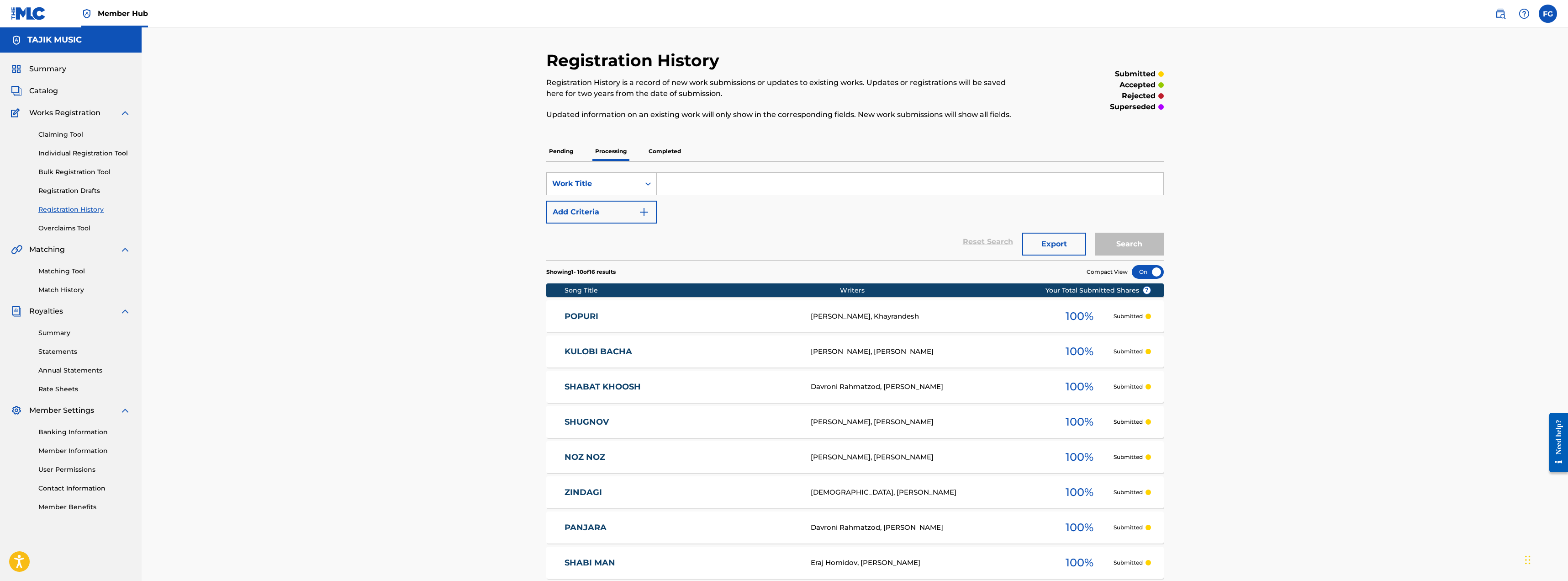
click at [662, 159] on p "Completed" at bounding box center [665, 151] width 38 height 19
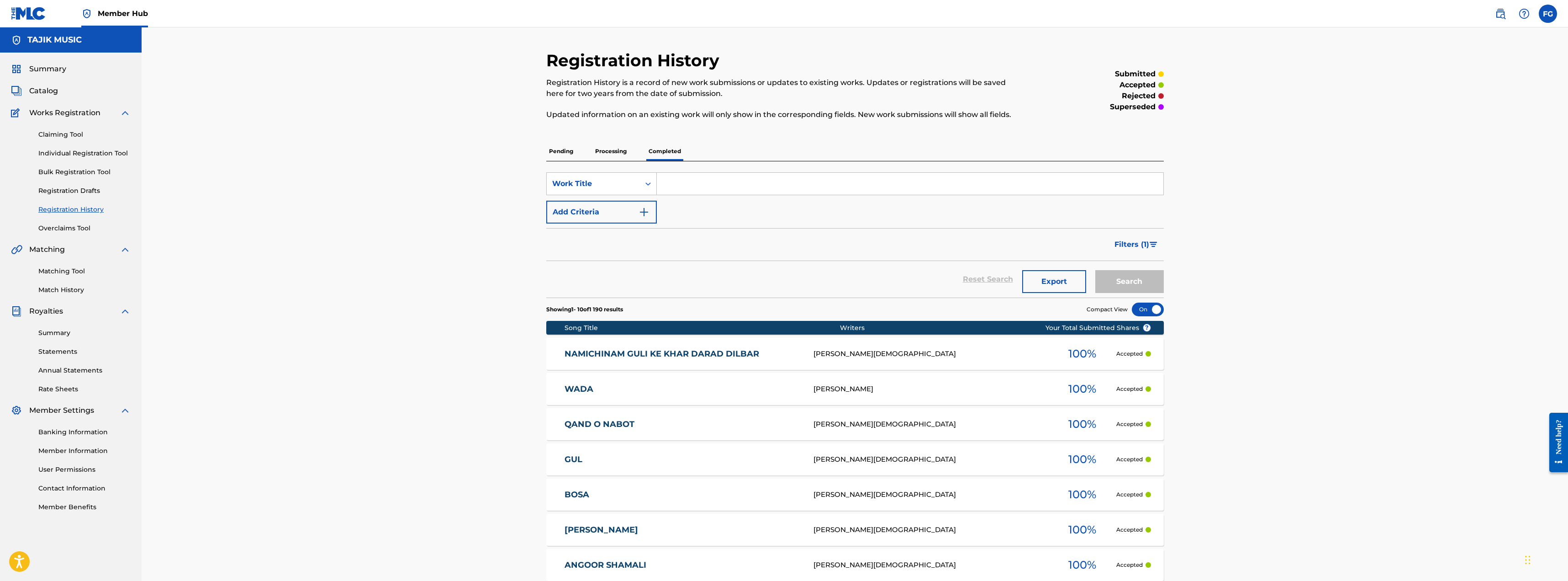
click at [563, 150] on p "Pending" at bounding box center [561, 151] width 30 height 19
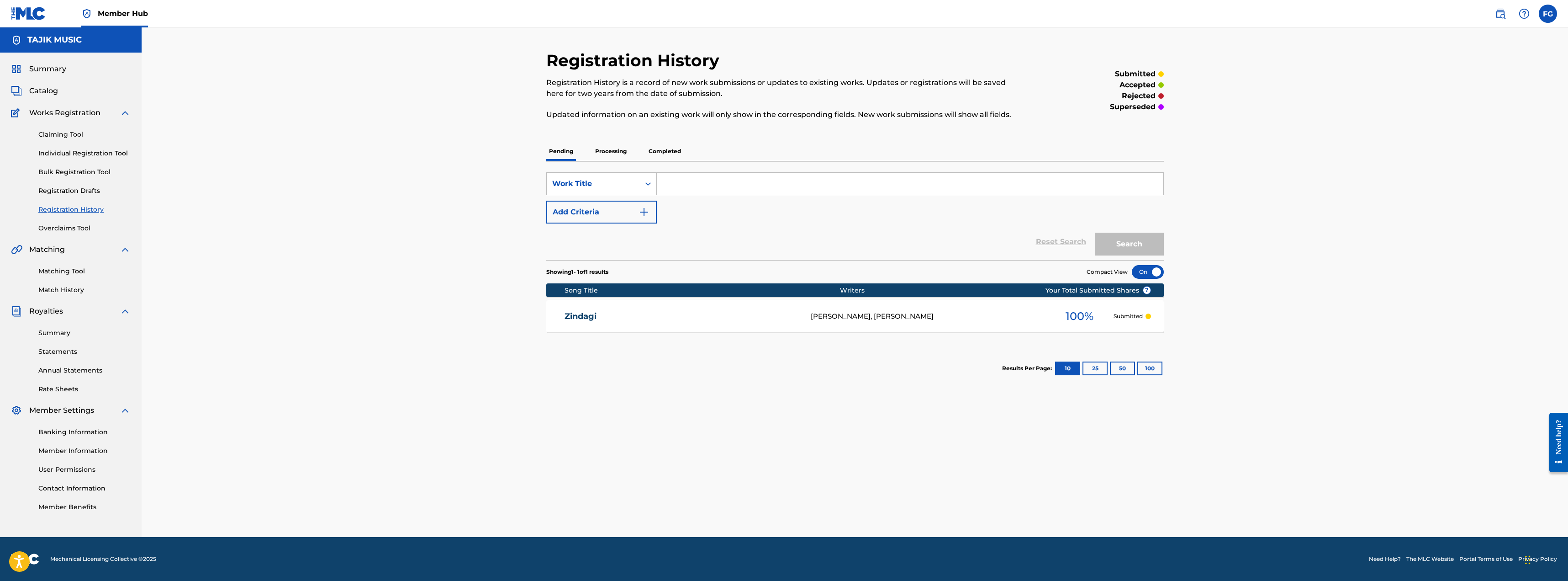
click at [572, 316] on link "Zindagi" at bounding box center [681, 316] width 234 height 11
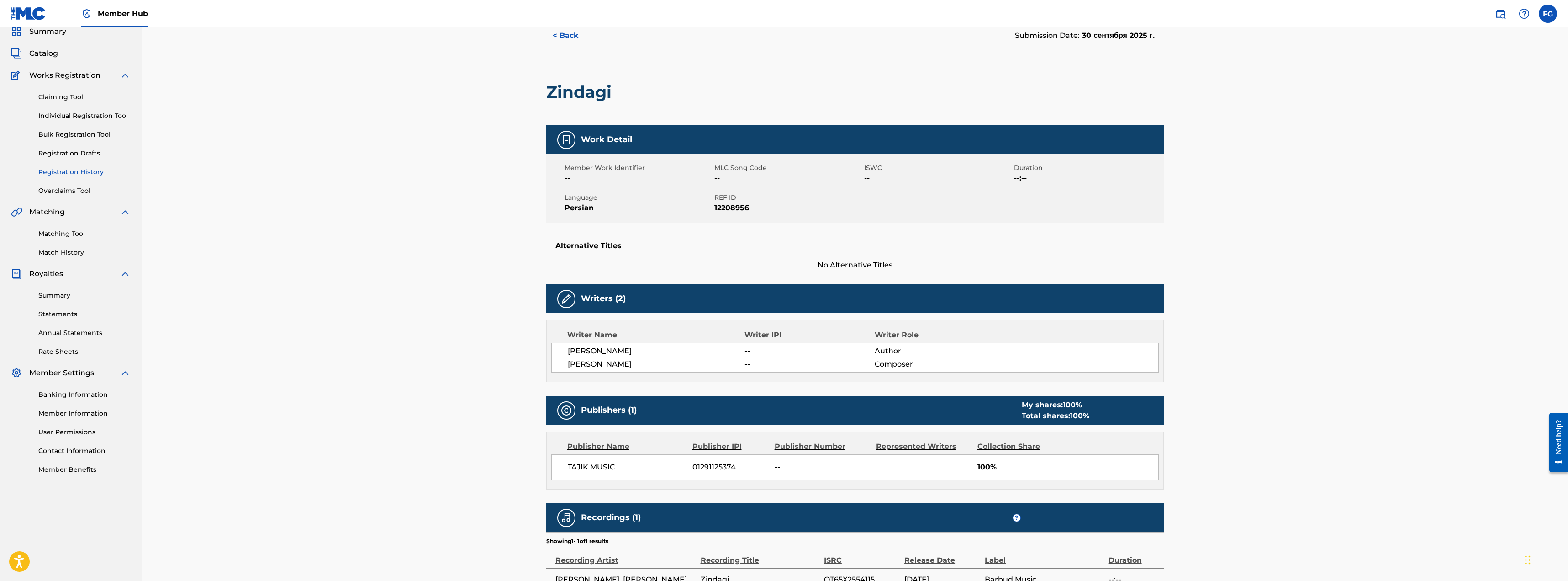
scroll to position [128, 0]
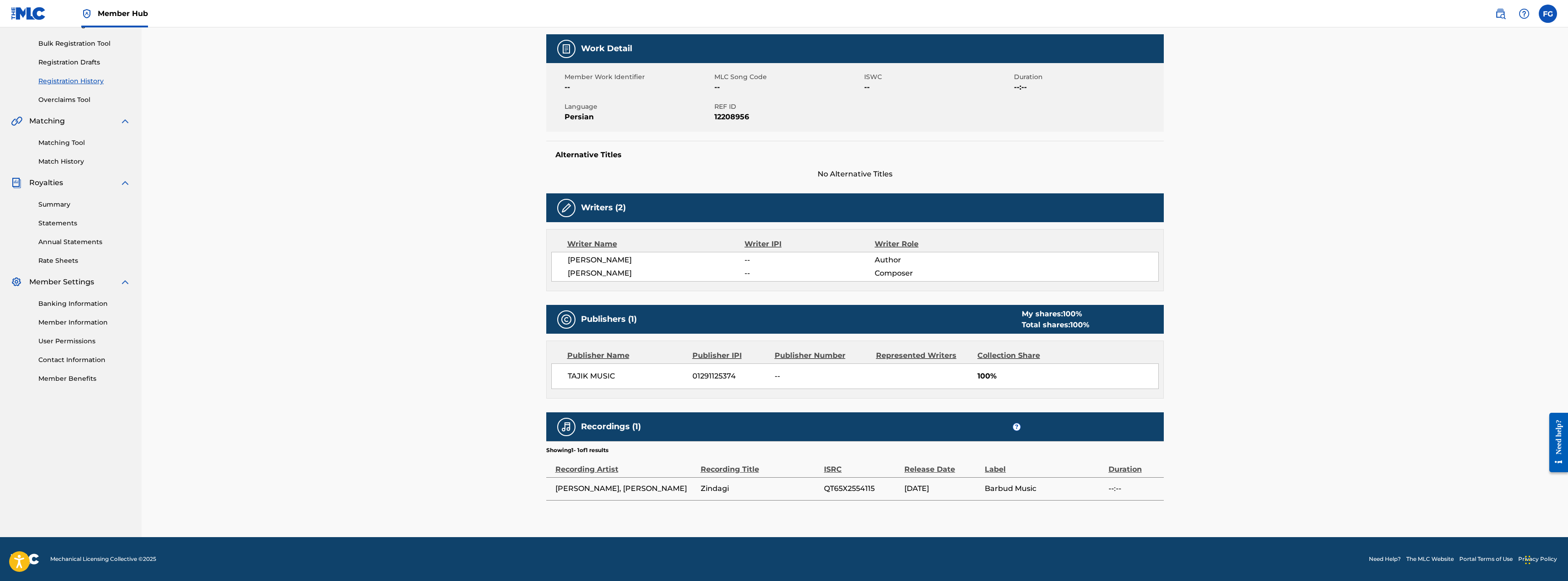
drag, startPoint x: 556, startPoint y: 486, endPoint x: 673, endPoint y: 486, distance: 117.0
click at [673, 486] on span "[PERSON_NAME], [PERSON_NAME]" at bounding box center [625, 488] width 141 height 11
copy span "[PERSON_NAME], [PERSON_NAME]"
drag, startPoint x: 877, startPoint y: 489, endPoint x: 804, endPoint y: 489, distance: 73.0
click at [804, 489] on tr "[PERSON_NAME], [PERSON_NAME] Zindagi QT65X2554115 [DATE] Barbud Music --:--" at bounding box center [855, 489] width 618 height 23
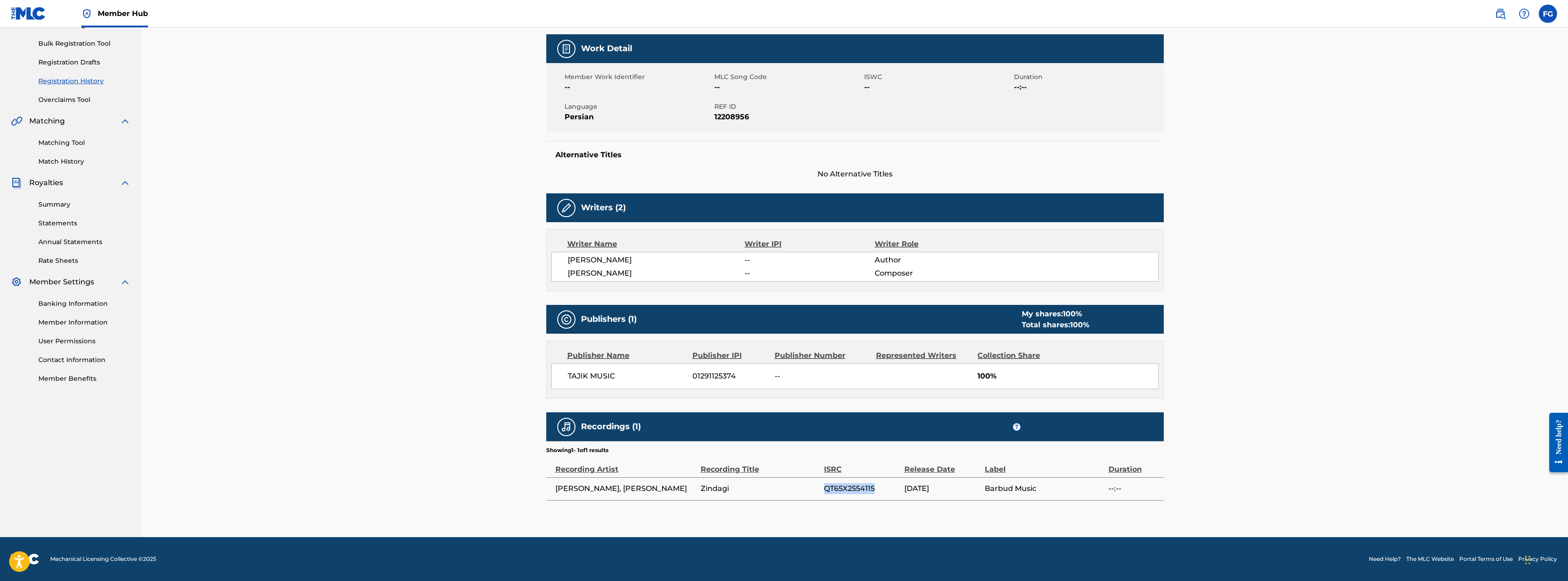
copy tr "QT65X2554115"
